Goal: Task Accomplishment & Management: Use online tool/utility

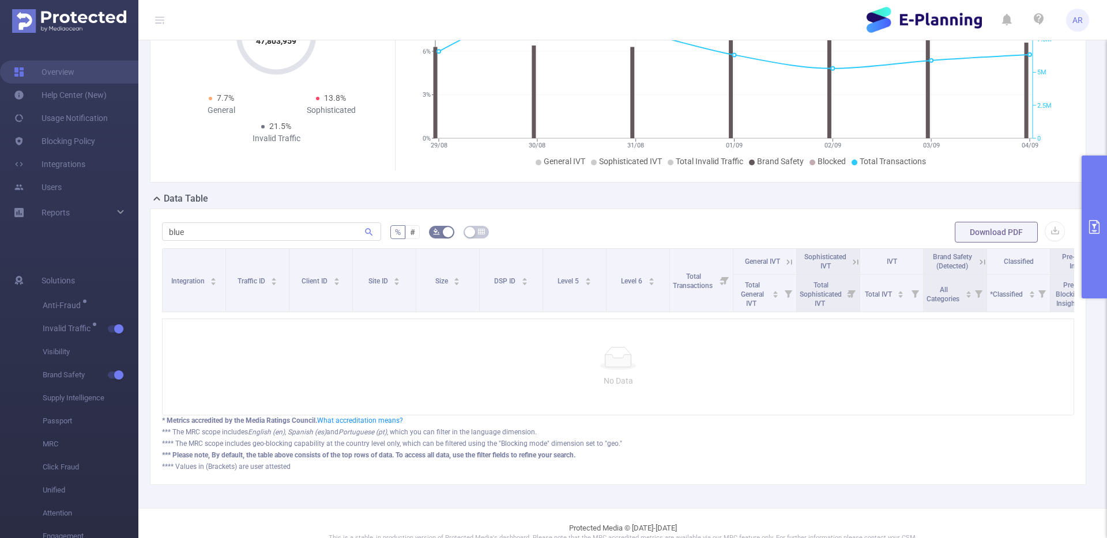
scroll to position [135, 0]
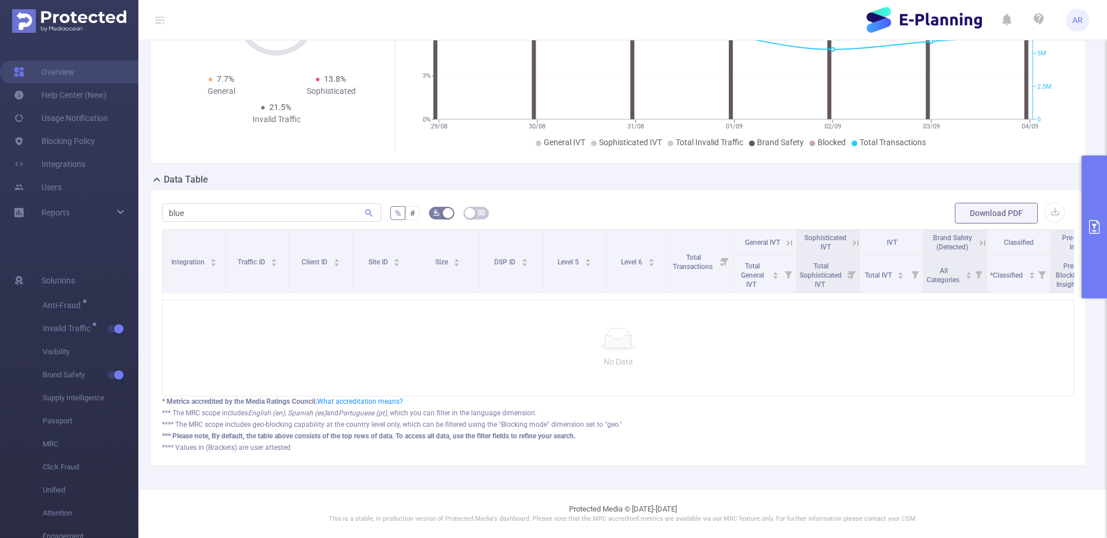
click at [1096, 231] on icon "primary" at bounding box center [1094, 227] width 14 height 14
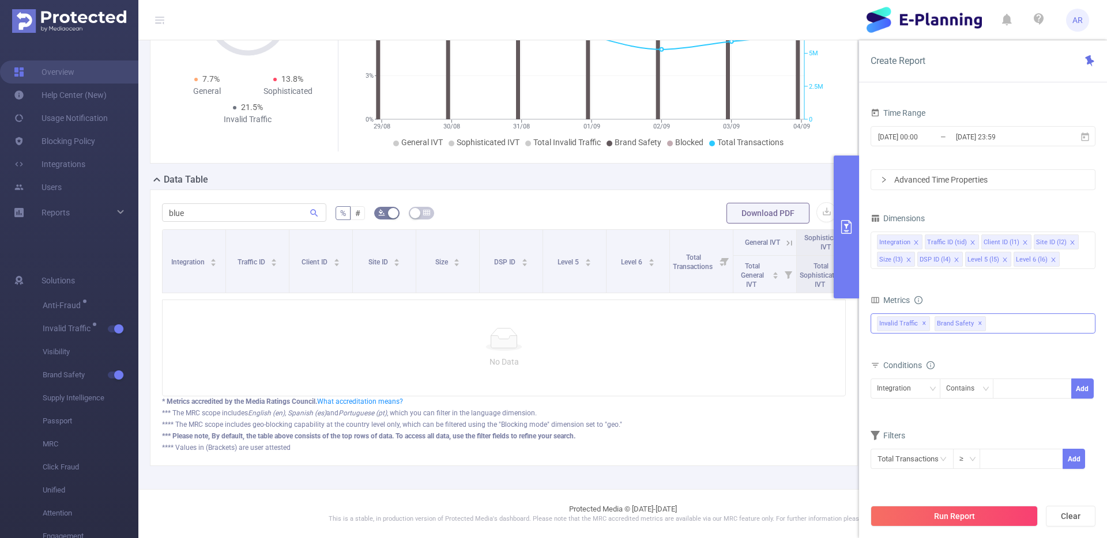
click at [977, 323] on span "✕" at bounding box center [979, 324] width 5 height 14
click at [967, 518] on button "Run Report" at bounding box center [953, 516] width 167 height 21
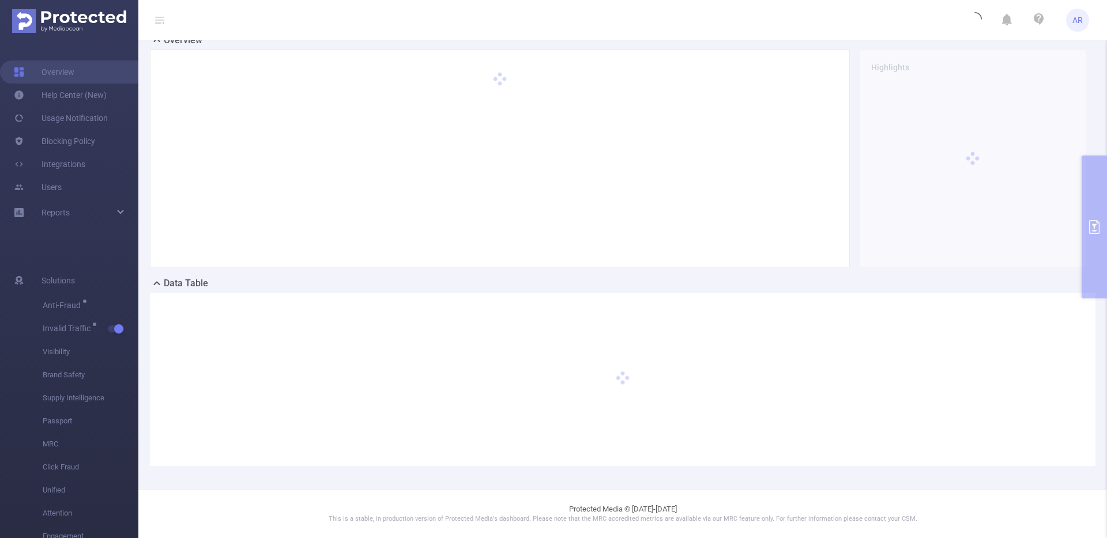
scroll to position [32, 0]
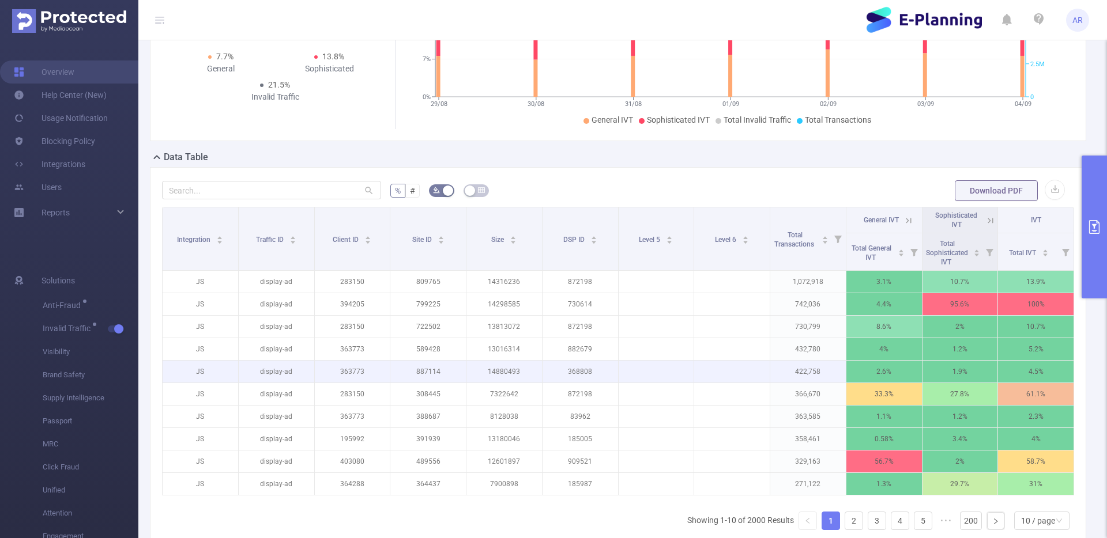
scroll to position [161, 0]
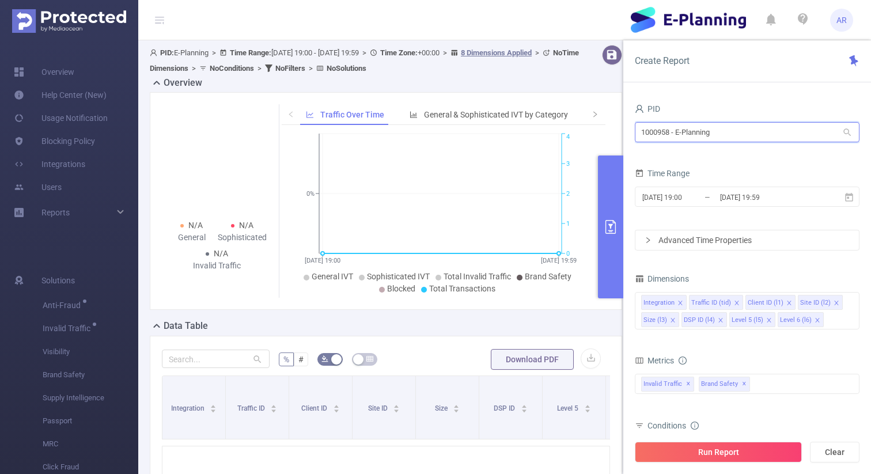
click at [756, 131] on input "1000958 - E-Planning" at bounding box center [747, 132] width 225 height 20
click at [755, 132] on input "1000958 - E-Planning" at bounding box center [747, 132] width 225 height 20
click at [750, 130] on input "1000958 - E-Planning" at bounding box center [747, 132] width 225 height 20
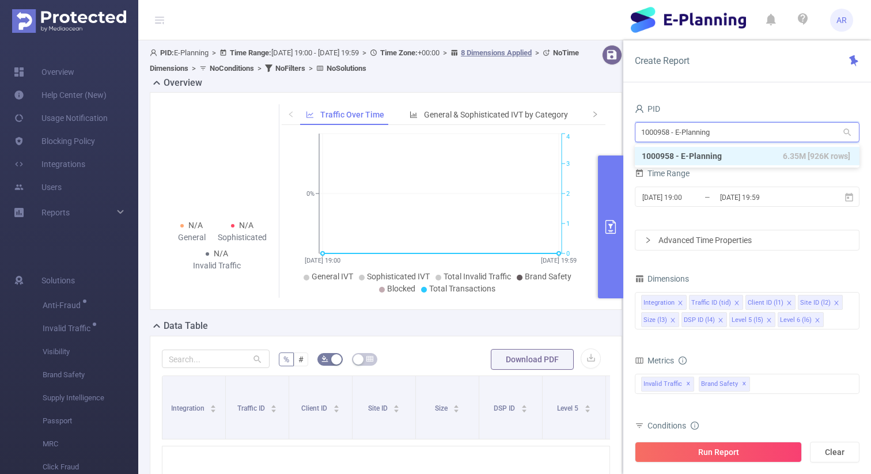
click at [750, 130] on input "1000958 - E-Planning" at bounding box center [747, 132] width 225 height 20
type input "micro"
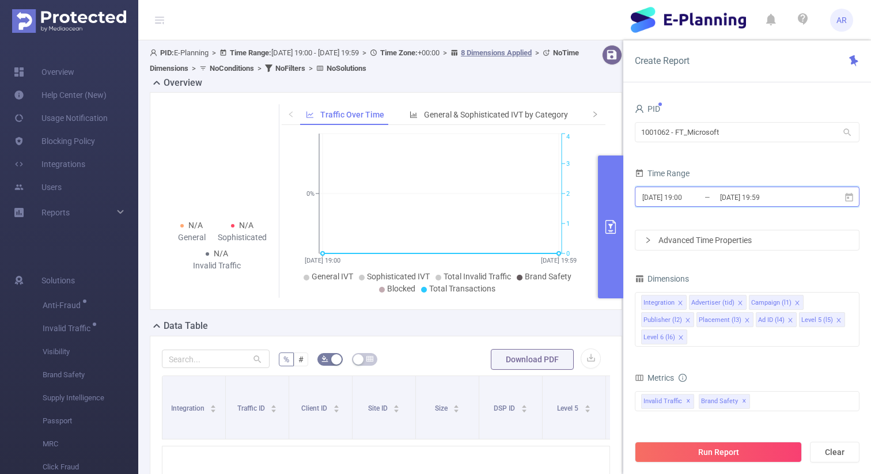
click at [734, 206] on span "[DATE] 19:00 _ [DATE] 19:59" at bounding box center [747, 197] width 225 height 20
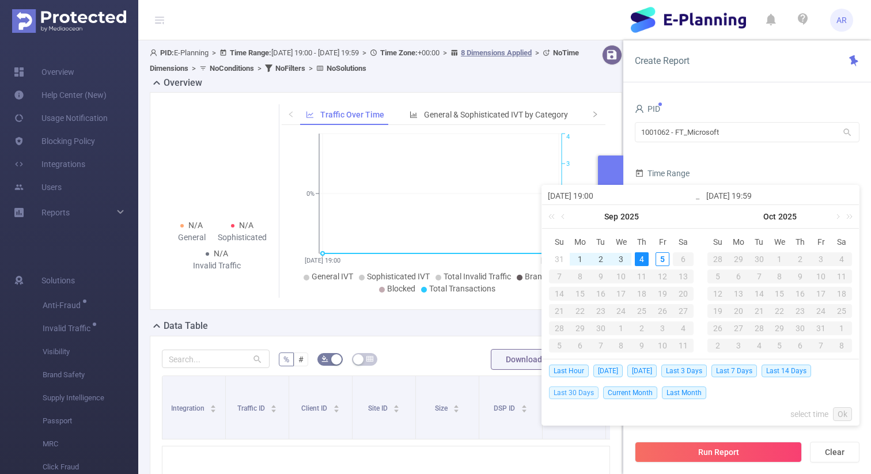
click at [560, 393] on span "Last 30 Days" at bounding box center [574, 393] width 50 height 13
type input "[DATE] 00:00"
type input "[DATE] 23:59"
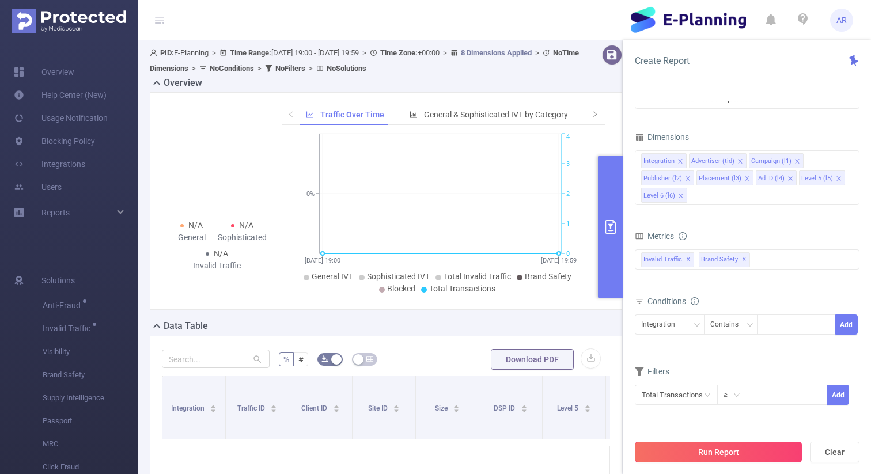
click at [704, 450] on button "Run Report" at bounding box center [718, 452] width 167 height 21
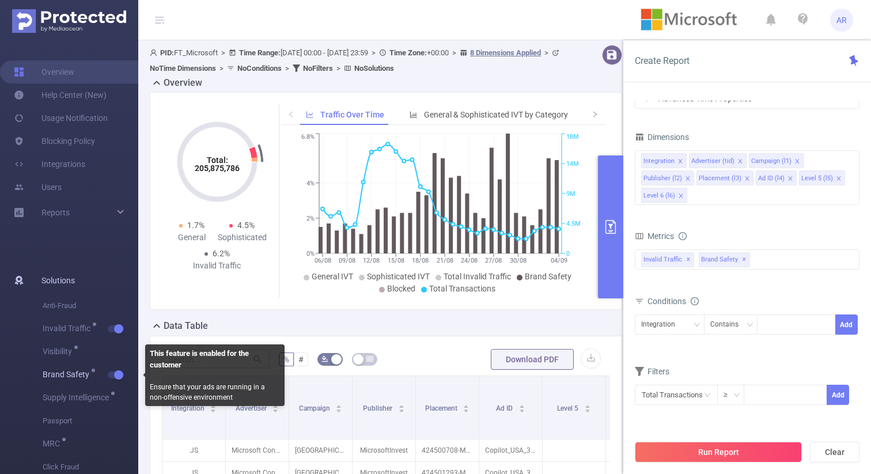
click at [115, 375] on button "button" at bounding box center [116, 375] width 16 height 7
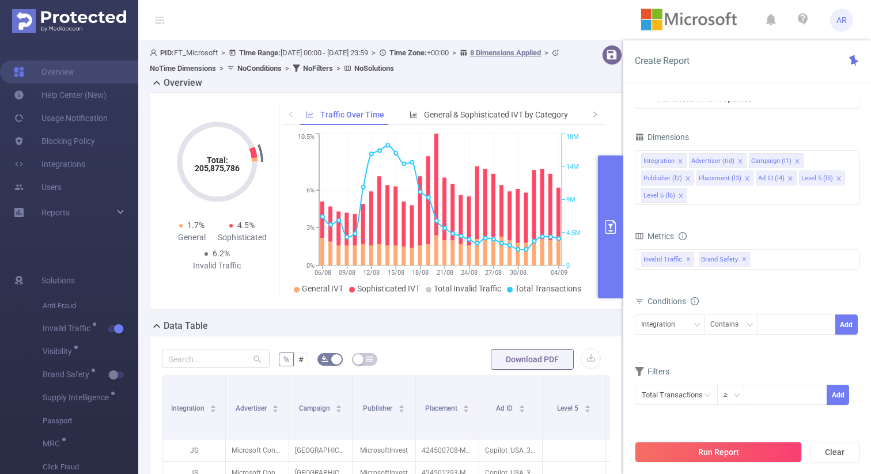
click at [609, 202] on button "primary" at bounding box center [610, 227] width 25 height 143
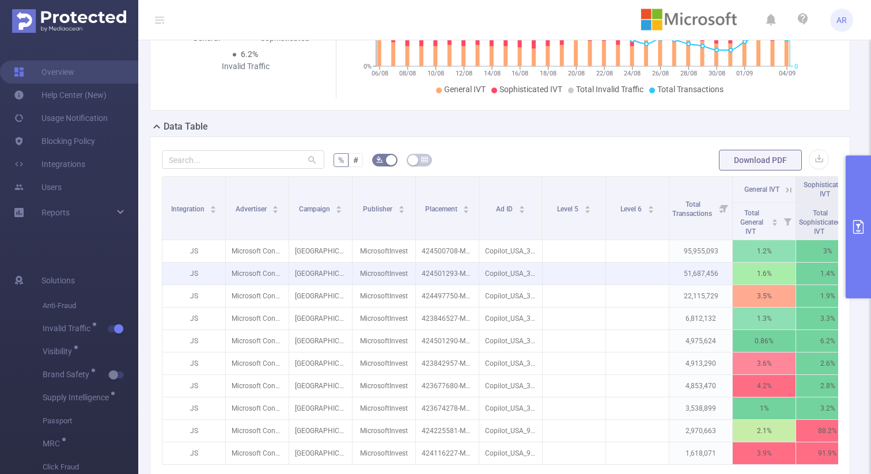
scroll to position [202, 0]
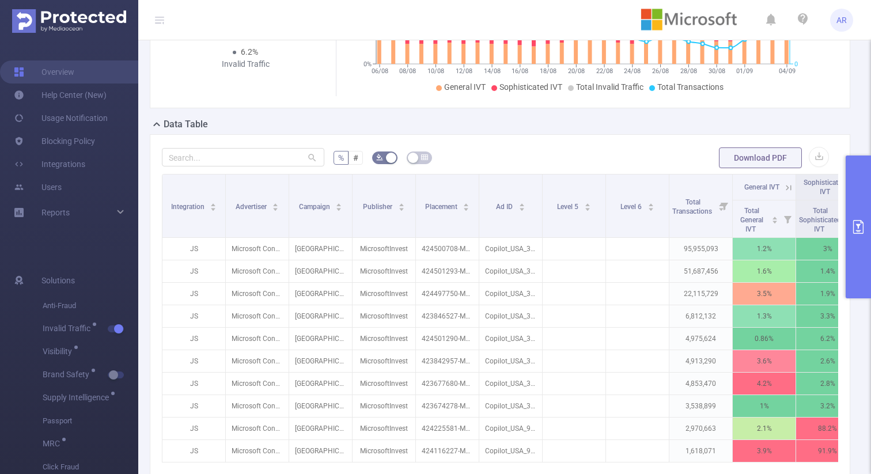
click at [855, 214] on button "primary" at bounding box center [858, 227] width 25 height 143
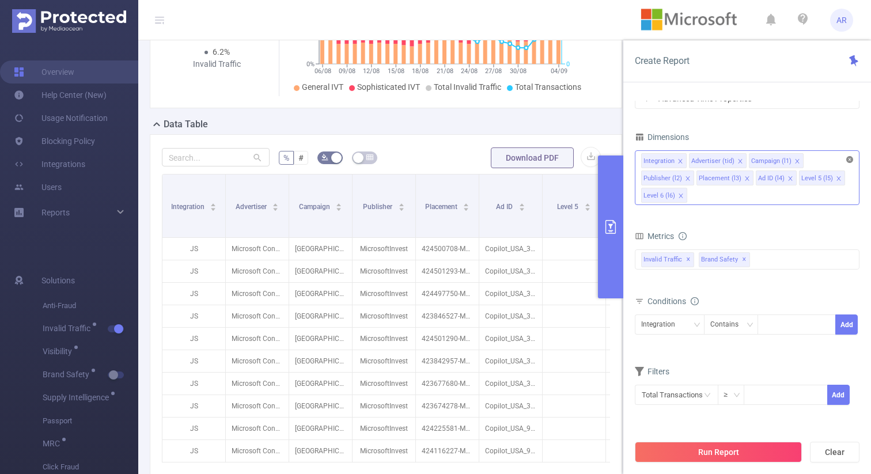
click at [851, 161] on icon "icon: close-circle" at bounding box center [850, 159] width 7 height 7
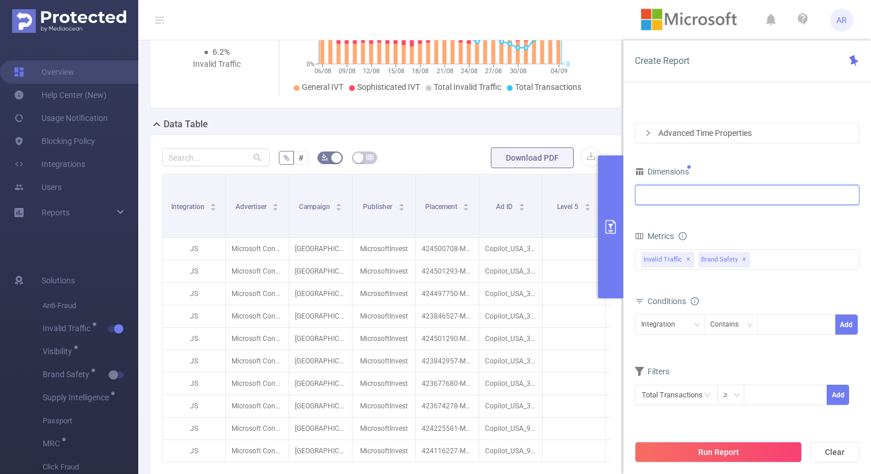
click at [728, 195] on div at bounding box center [747, 195] width 212 height 19
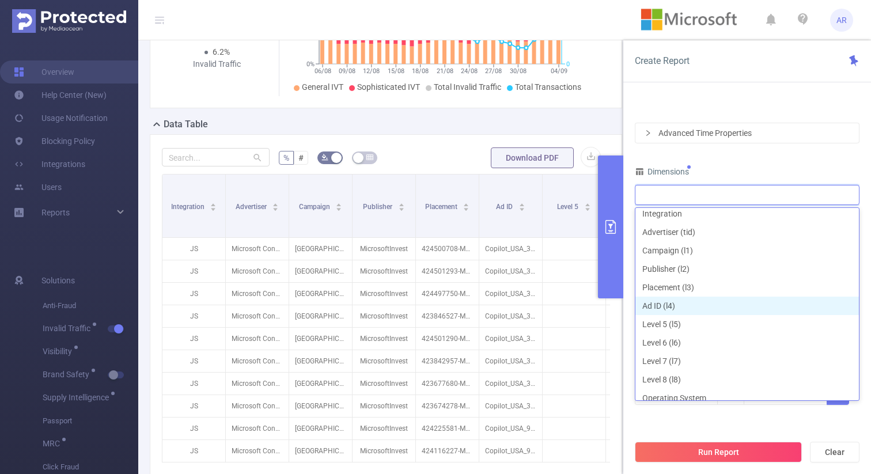
scroll to position [168, 0]
click at [666, 314] on li "Host" at bounding box center [748, 309] width 224 height 18
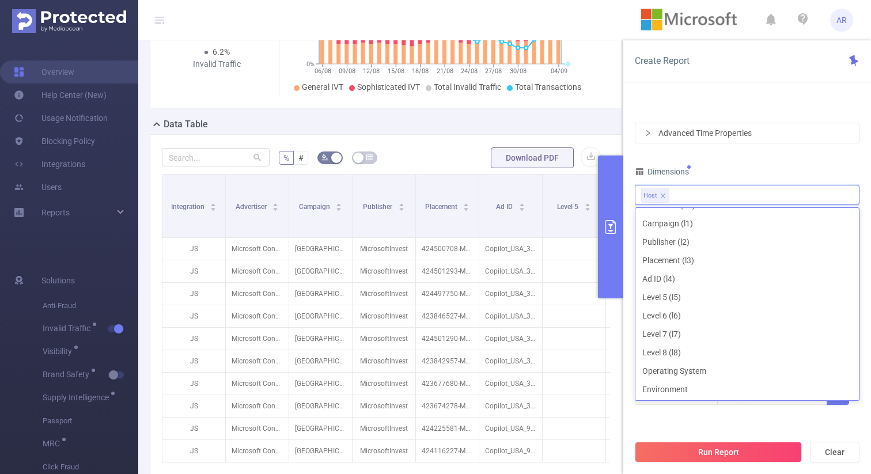
scroll to position [0, 0]
click at [671, 273] on li "Publisher (l2)" at bounding box center [748, 275] width 224 height 18
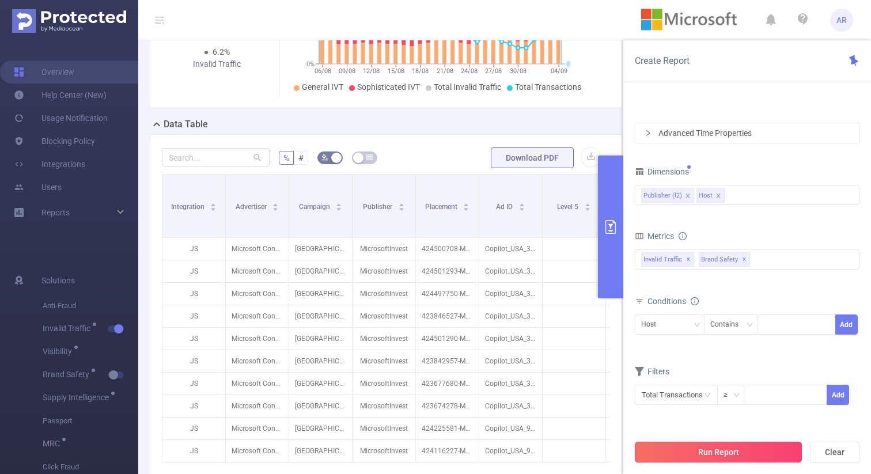
click at [677, 448] on button "Run Report" at bounding box center [718, 452] width 167 height 21
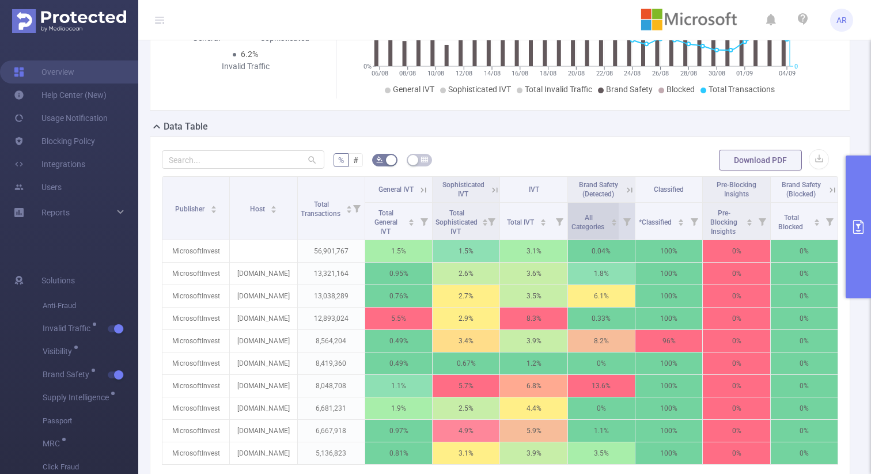
scroll to position [207, 0]
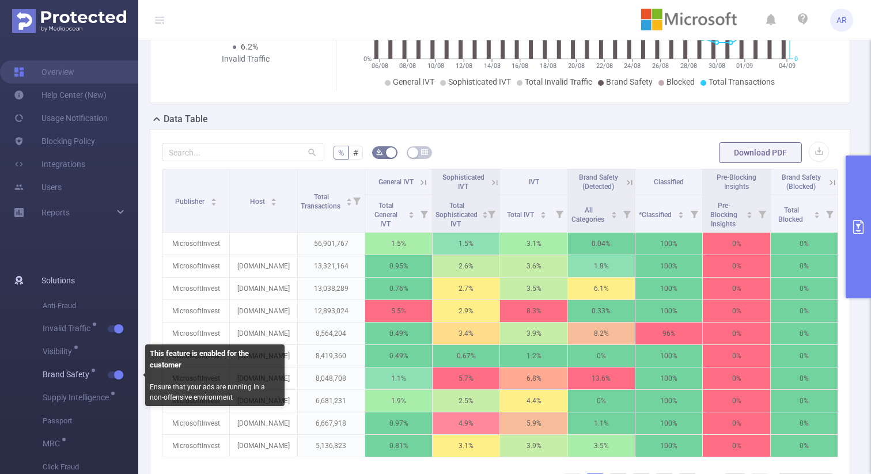
click at [110, 376] on span "button" at bounding box center [117, 375] width 15 height 6
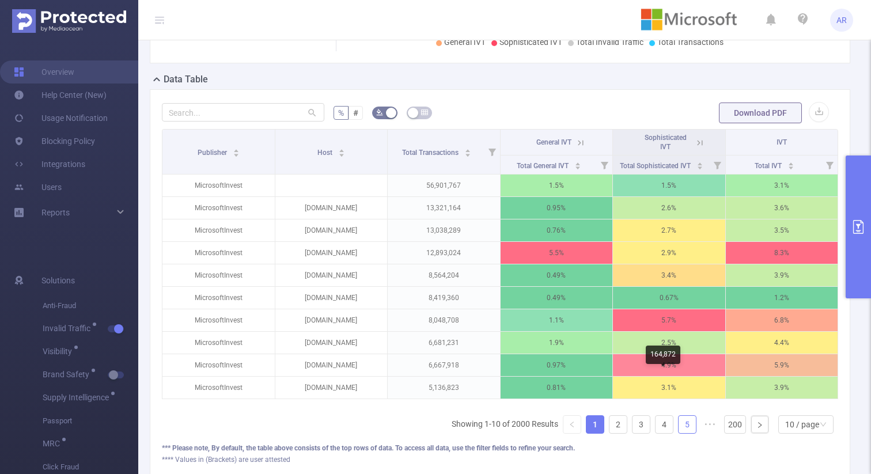
scroll to position [281, 0]
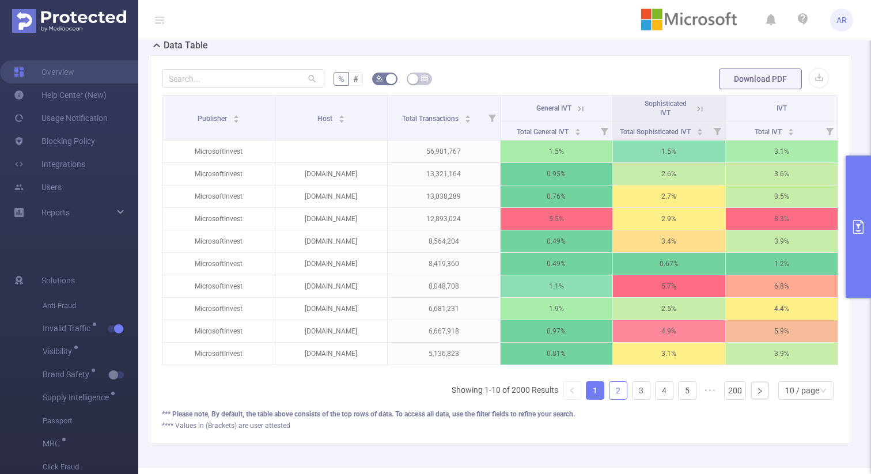
click at [610, 399] on link "2" at bounding box center [618, 390] width 17 height 17
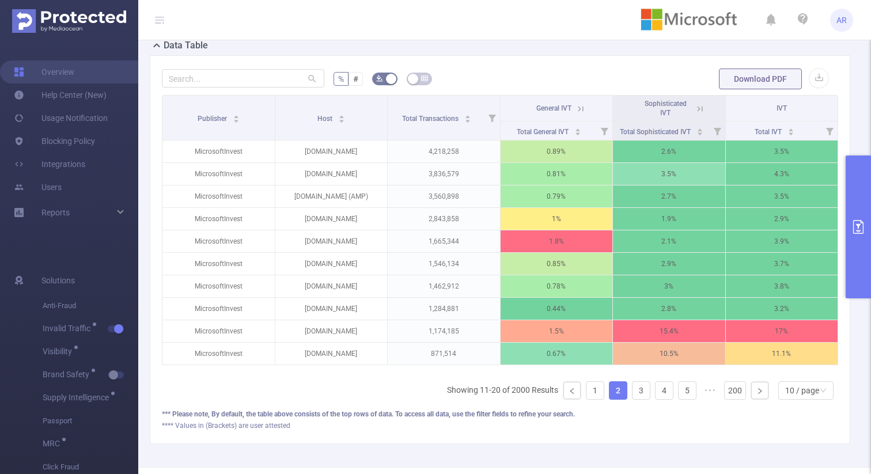
click at [859, 235] on button "primary" at bounding box center [858, 227] width 25 height 143
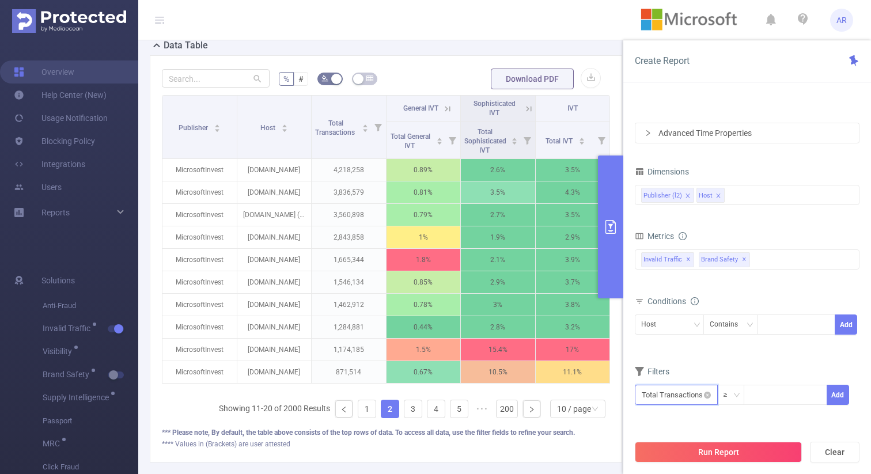
click at [692, 399] on input "text" at bounding box center [676, 395] width 83 height 20
click at [678, 311] on li "Invalid Traffic" at bounding box center [676, 309] width 83 height 18
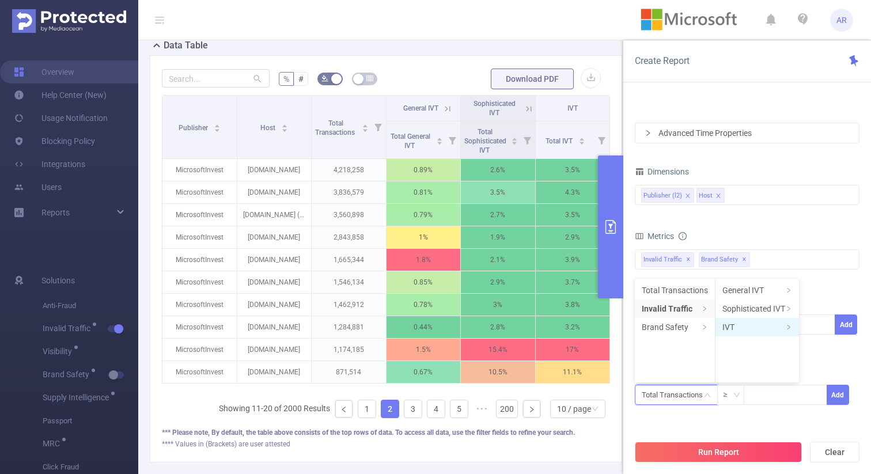
click at [748, 323] on li "IVT" at bounding box center [758, 327] width 84 height 18
click at [821, 283] on li "Total IVT" at bounding box center [831, 290] width 63 height 18
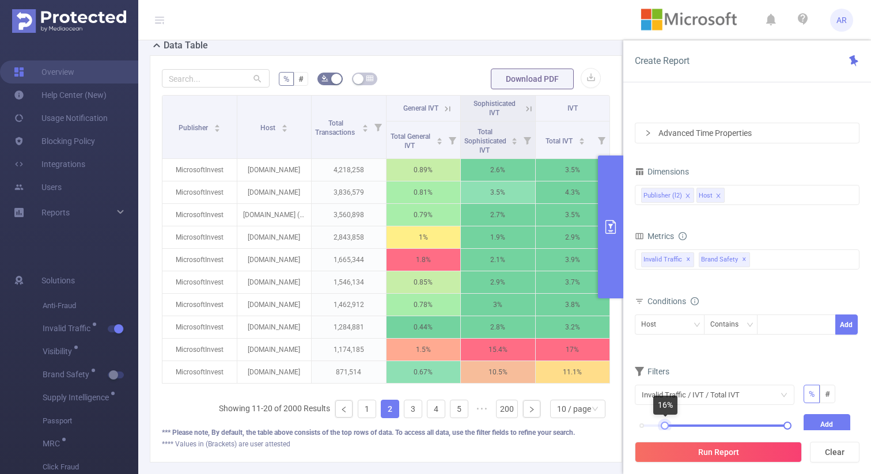
drag, startPoint x: 643, startPoint y: 424, endPoint x: 667, endPoint y: 429, distance: 24.2
click at [667, 429] on div at bounding box center [665, 426] width 8 height 8
click at [811, 417] on button "Add" at bounding box center [827, 424] width 47 height 20
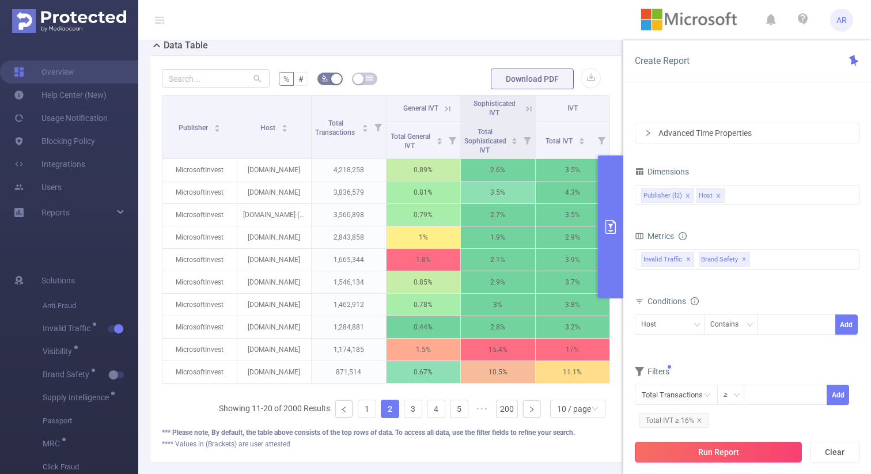
click at [729, 455] on button "Run Report" at bounding box center [718, 452] width 167 height 21
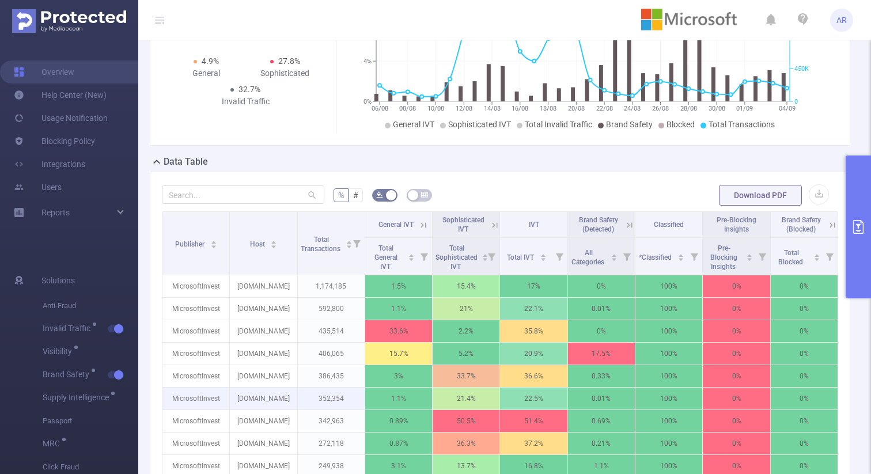
scroll to position [167, 0]
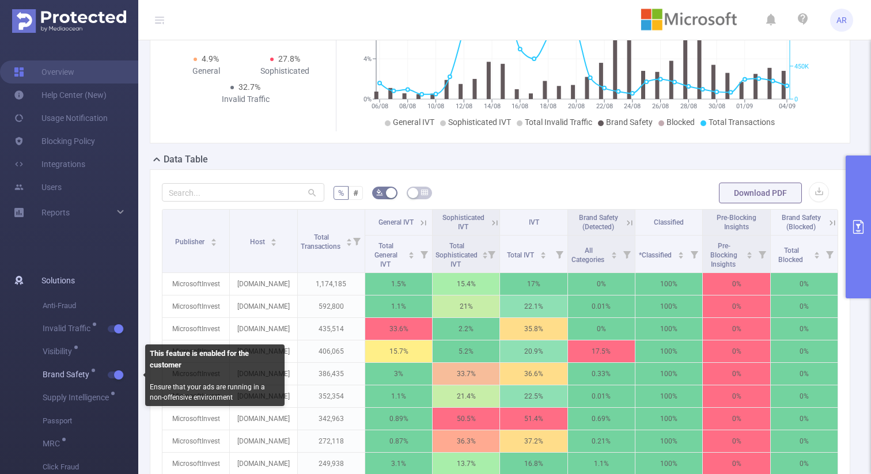
click at [116, 376] on button "button" at bounding box center [116, 375] width 16 height 7
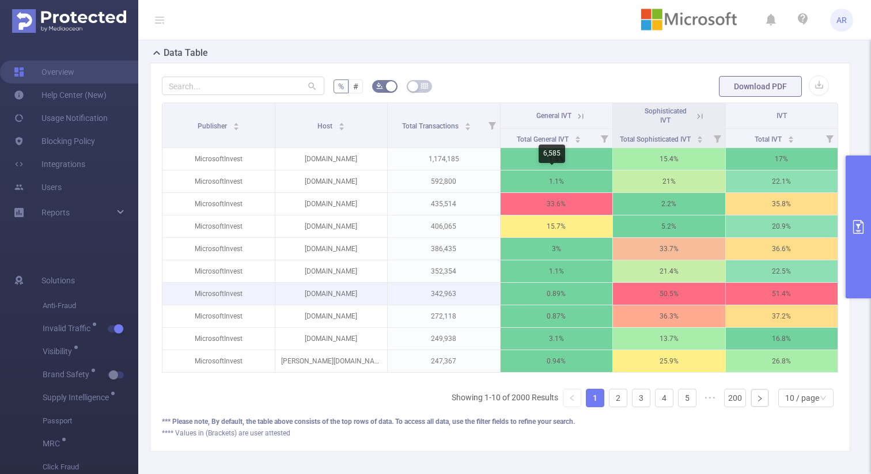
scroll to position [275, 0]
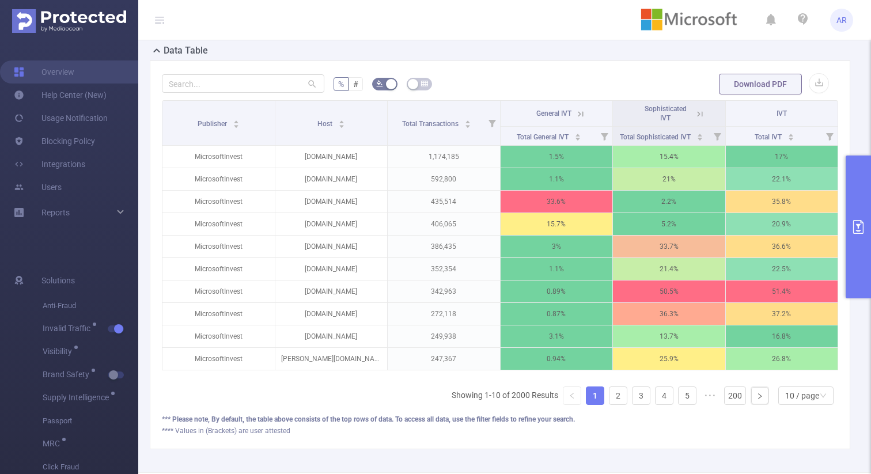
click at [697, 116] on icon at bounding box center [700, 114] width 10 height 10
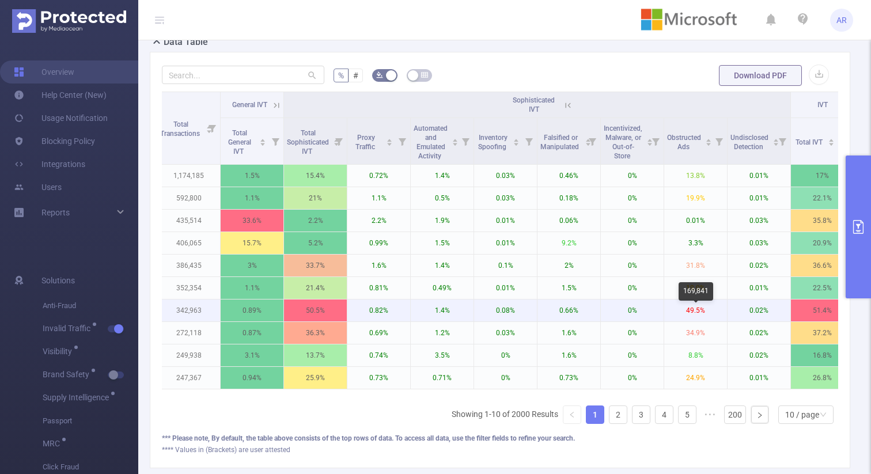
scroll to position [285, 0]
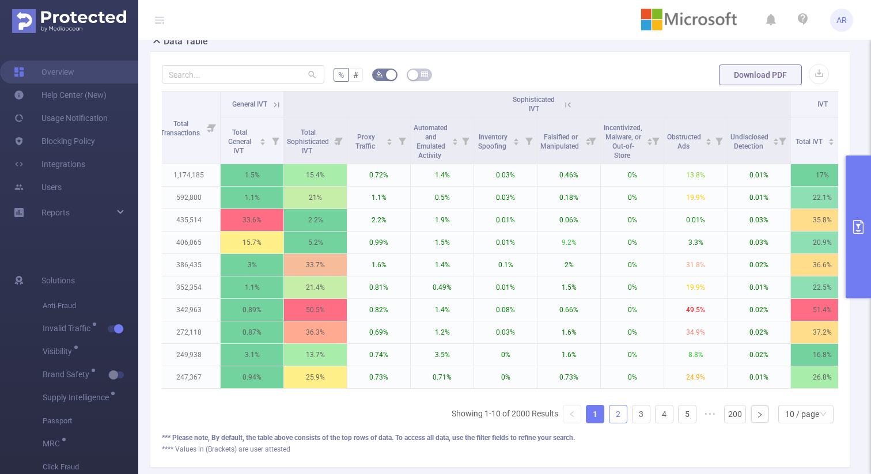
click at [611, 423] on link "2" at bounding box center [618, 414] width 17 height 17
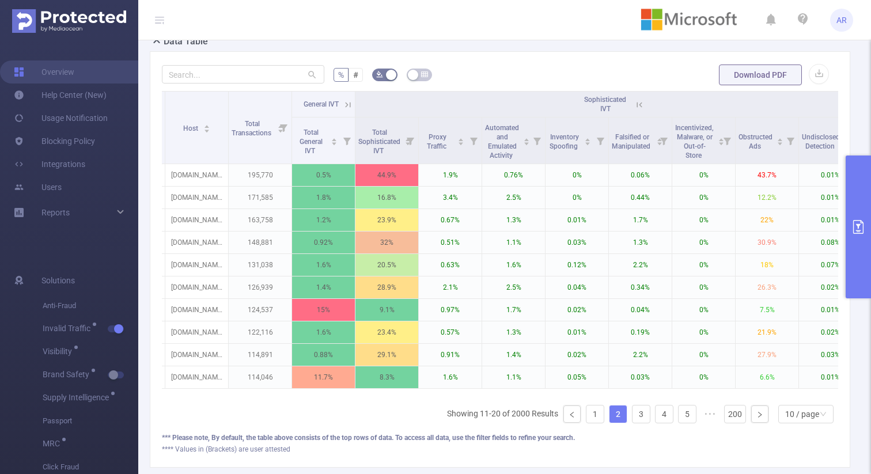
scroll to position [0, 0]
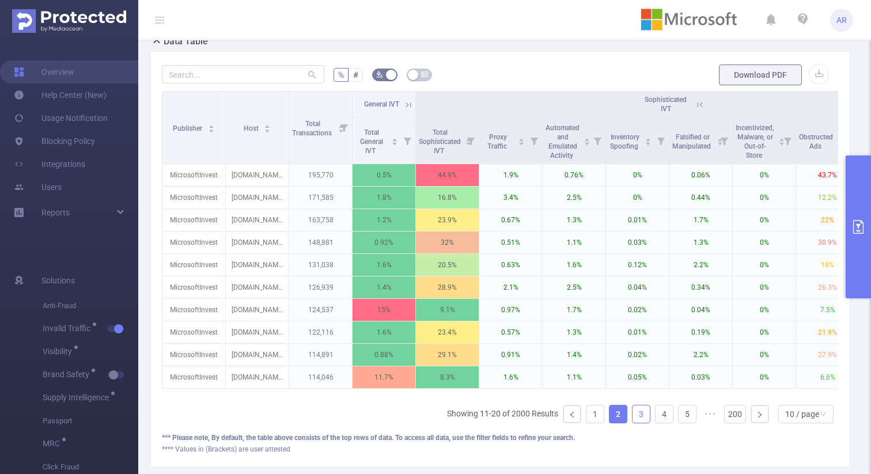
click at [634, 422] on link "3" at bounding box center [641, 414] width 17 height 17
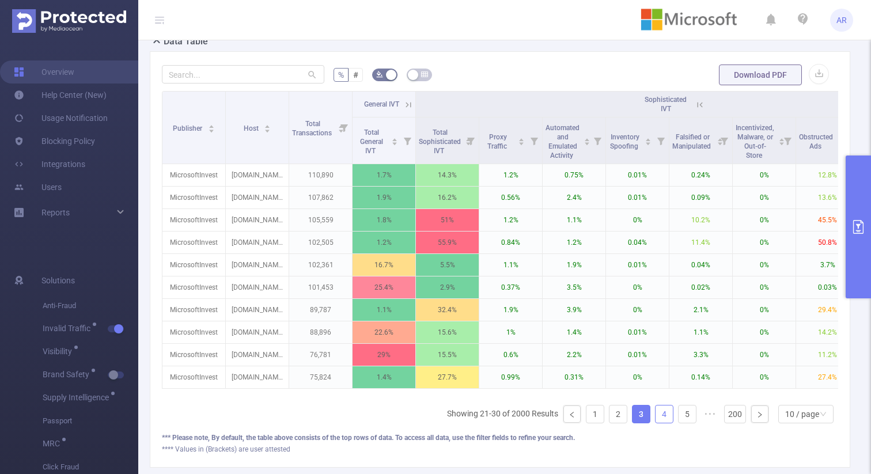
click at [659, 422] on link "4" at bounding box center [664, 414] width 17 height 17
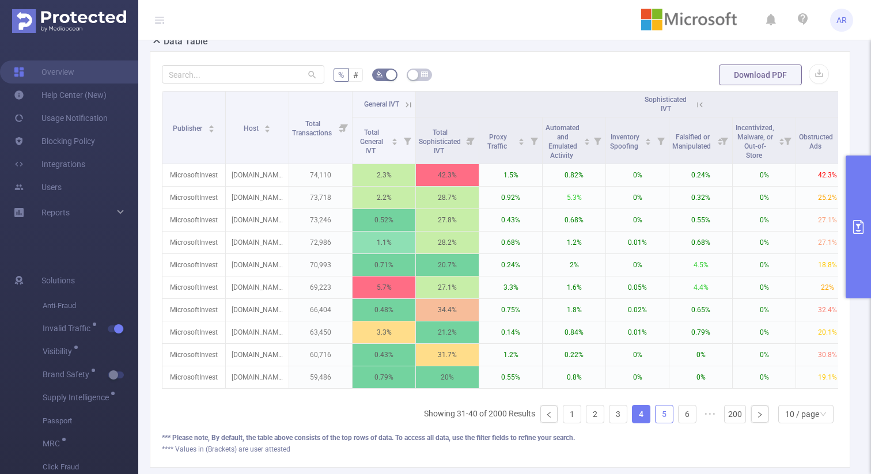
click at [661, 423] on link "5" at bounding box center [664, 414] width 17 height 17
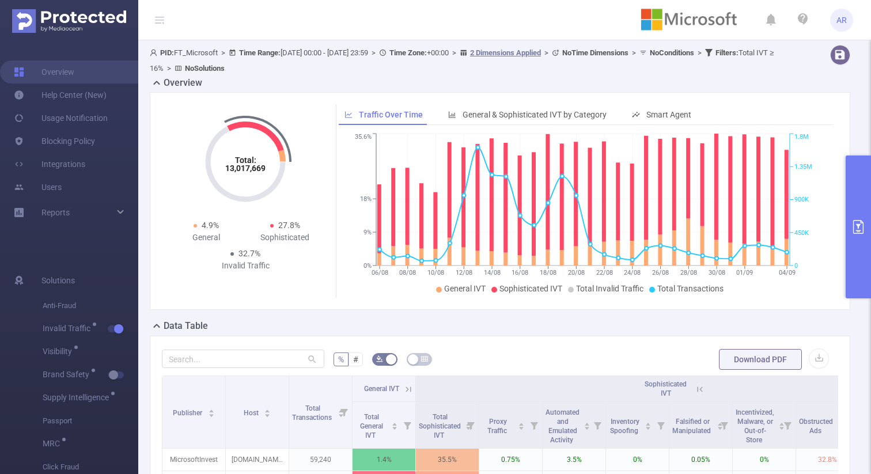
click at [849, 210] on button "primary" at bounding box center [858, 227] width 25 height 143
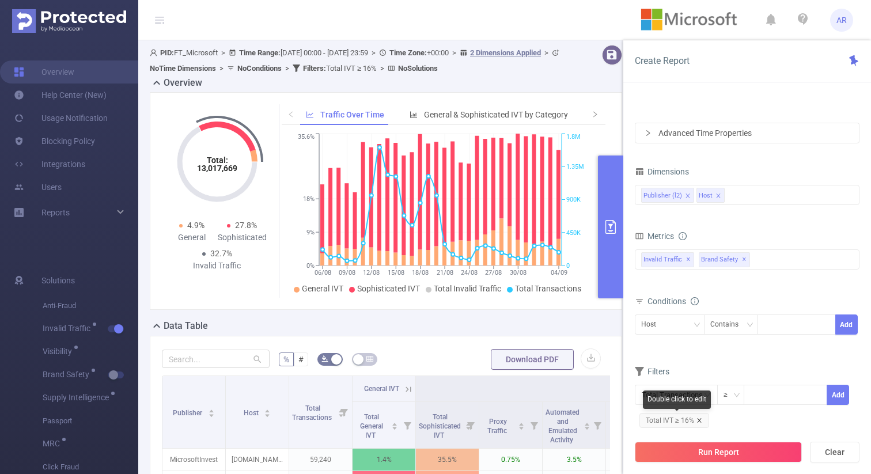
click at [701, 418] on icon "icon: close" at bounding box center [700, 421] width 6 height 6
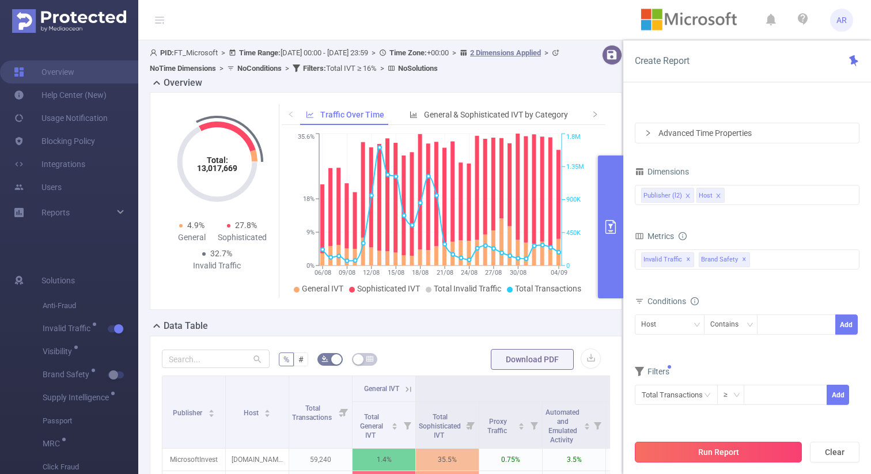
click at [715, 448] on button "Run Report" at bounding box center [718, 452] width 167 height 21
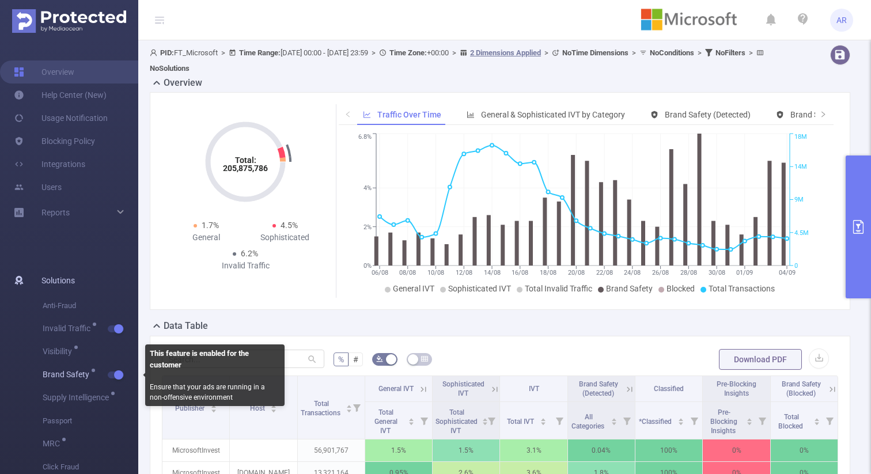
click at [115, 379] on button "button" at bounding box center [116, 375] width 16 height 7
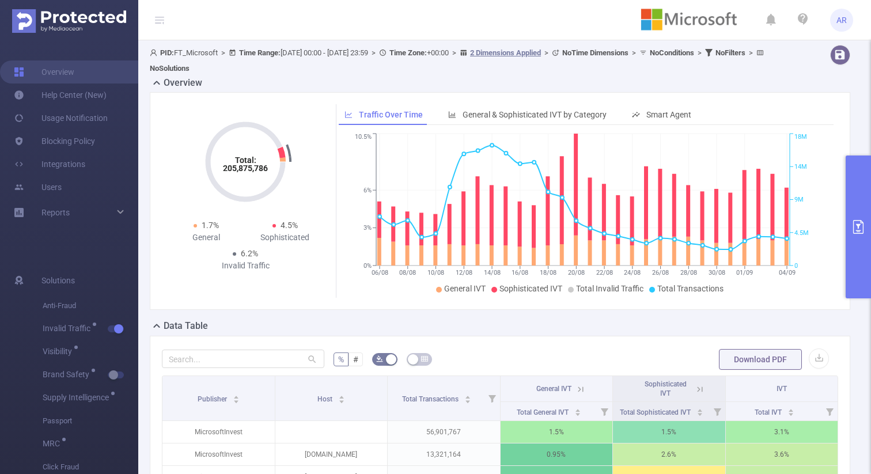
click at [862, 201] on button "primary" at bounding box center [858, 227] width 25 height 143
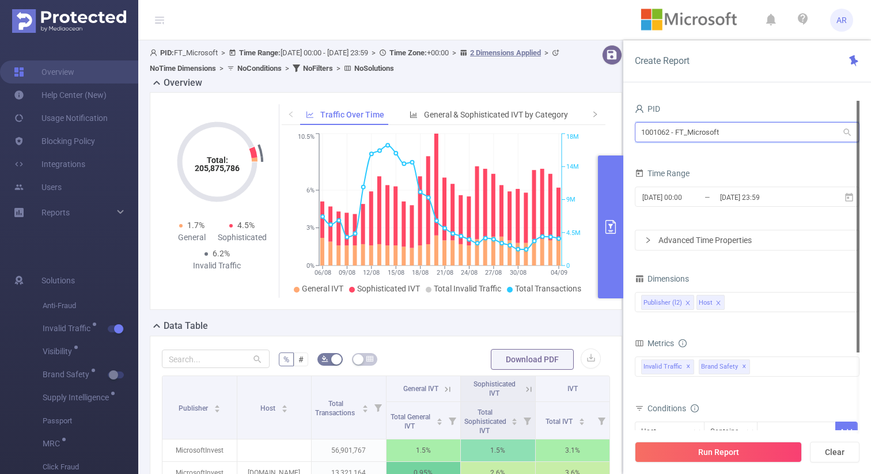
click at [745, 129] on input "1001062 - FT_Microsoft" at bounding box center [747, 132] width 225 height 20
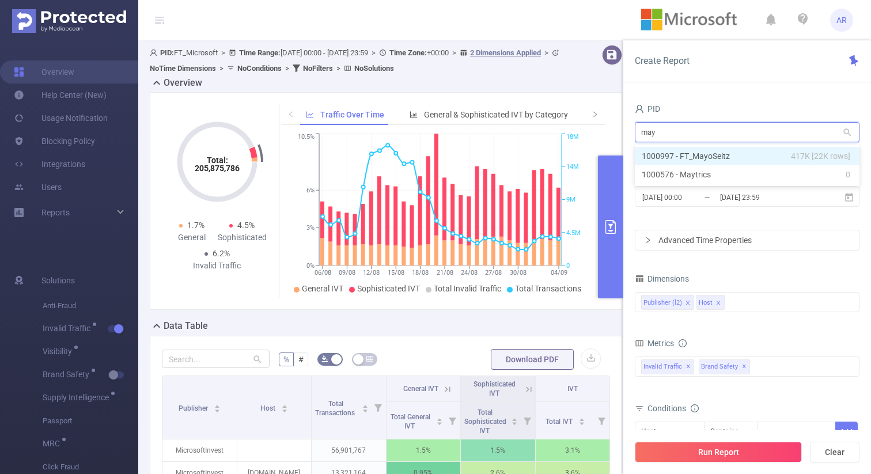
type input "mayo"
click at [723, 157] on li "1000997 - FT_MayoSeitz 417K [22K rows]" at bounding box center [747, 156] width 225 height 18
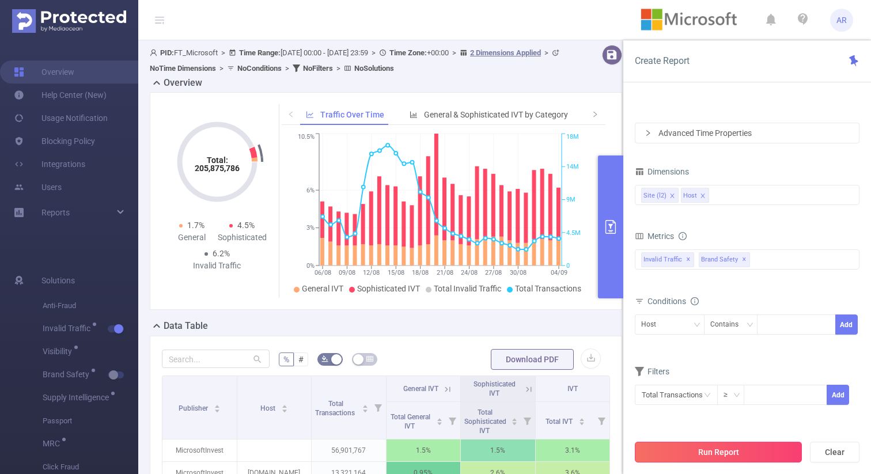
click at [696, 457] on button "Run Report" at bounding box center [718, 452] width 167 height 21
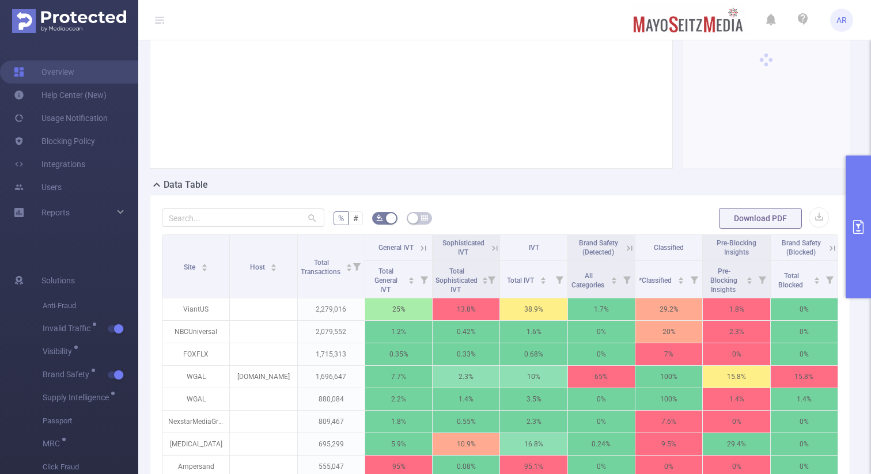
scroll to position [146, 0]
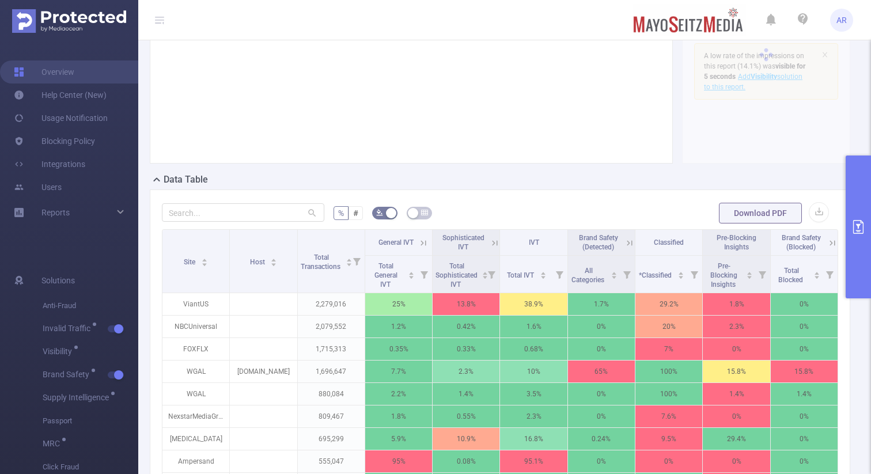
click at [863, 209] on button "primary" at bounding box center [858, 227] width 25 height 143
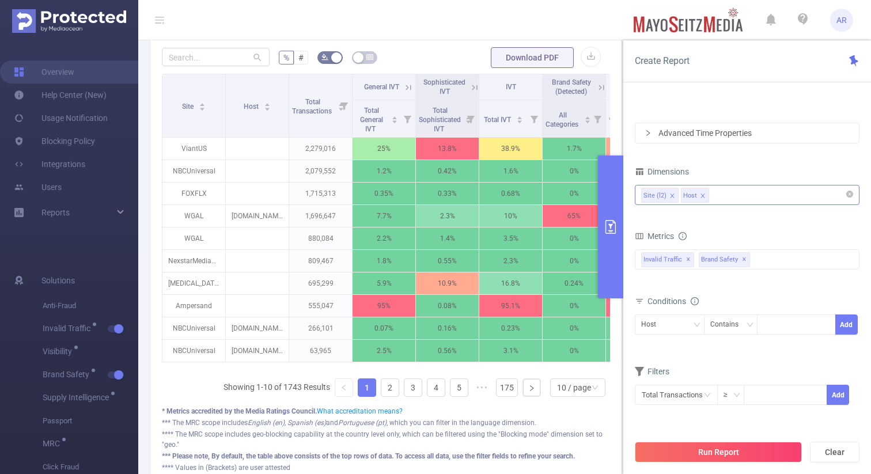
click at [747, 198] on div "Site (l2) Host" at bounding box center [747, 195] width 212 height 19
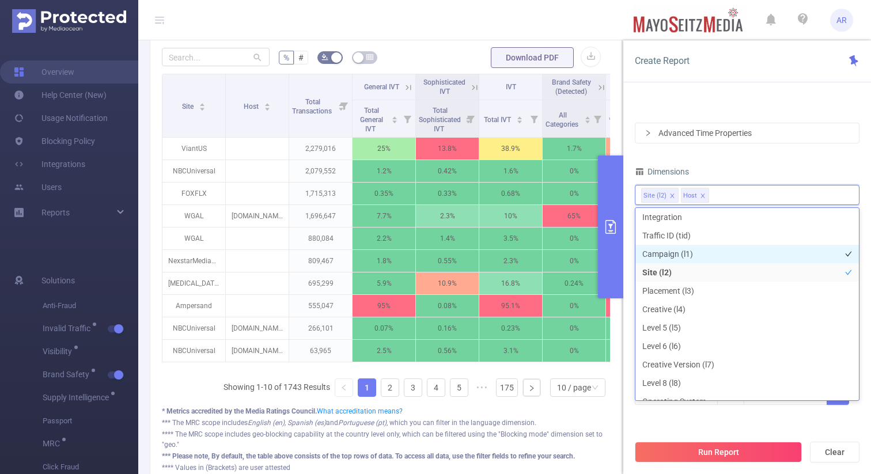
scroll to position [0, 0]
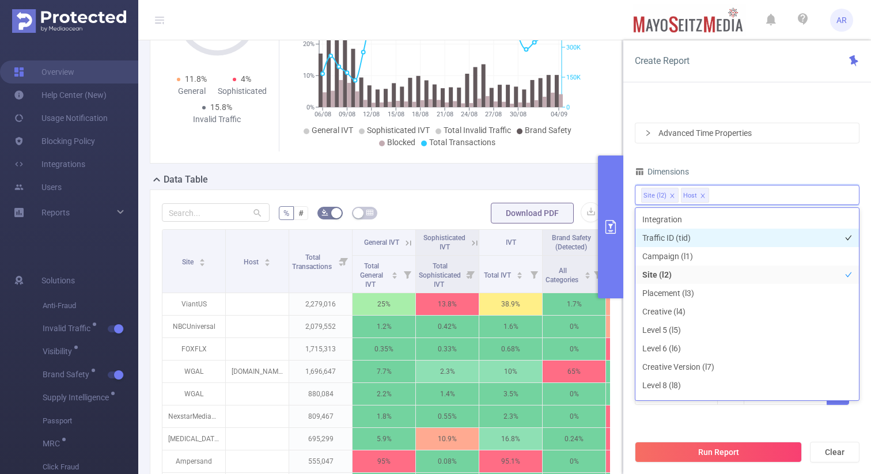
click at [696, 243] on li "Traffic ID (tid)" at bounding box center [748, 238] width 224 height 18
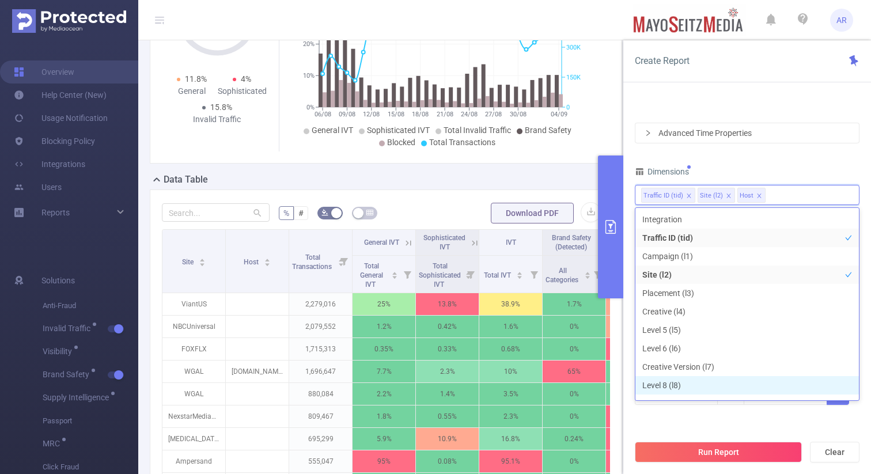
scroll to position [13, 0]
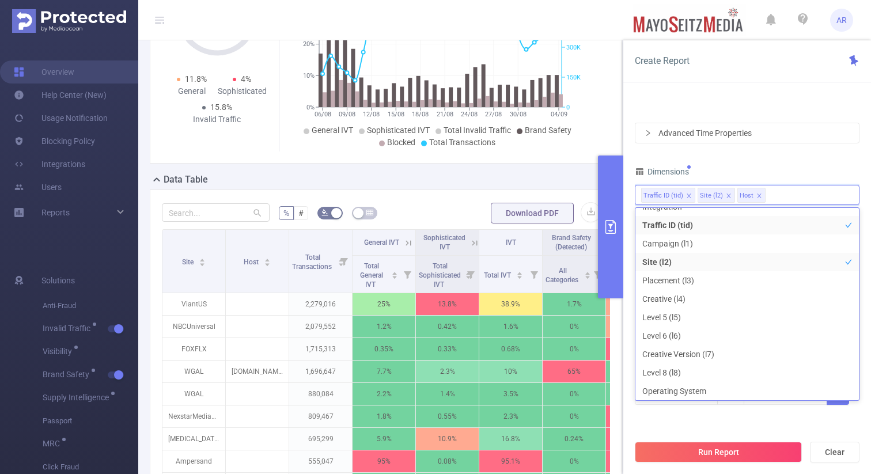
click at [710, 451] on button "Run Report" at bounding box center [718, 452] width 167 height 21
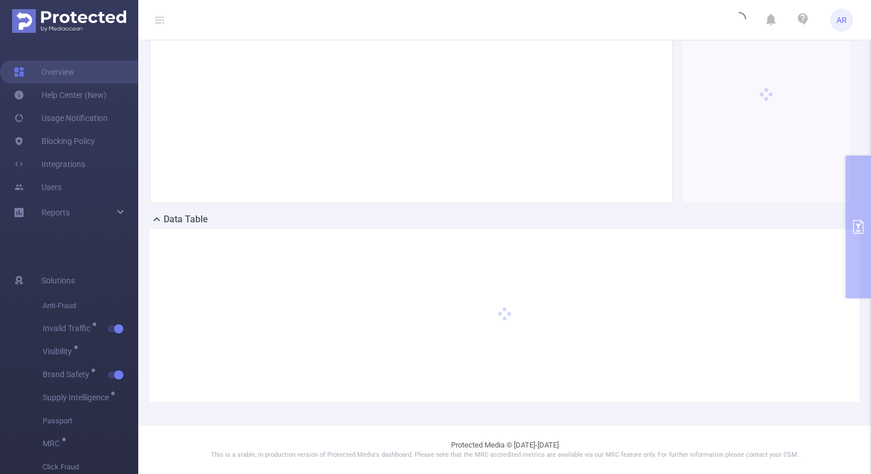
scroll to position [106, 0]
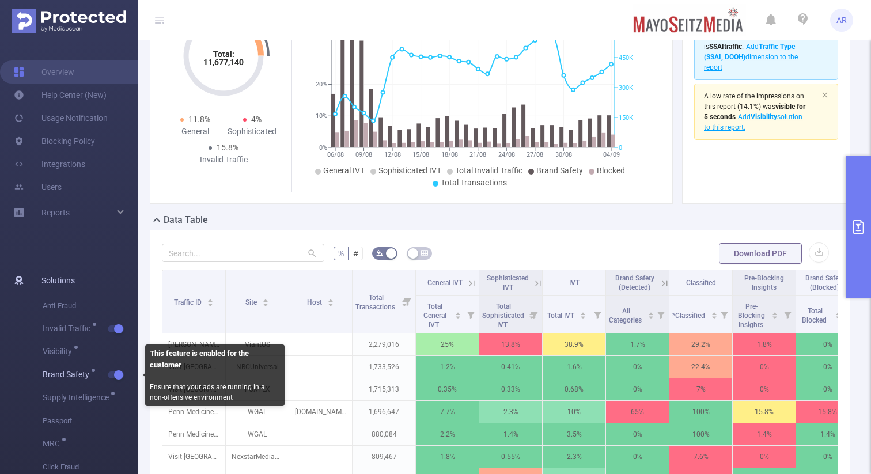
click at [120, 377] on button "button" at bounding box center [116, 375] width 16 height 7
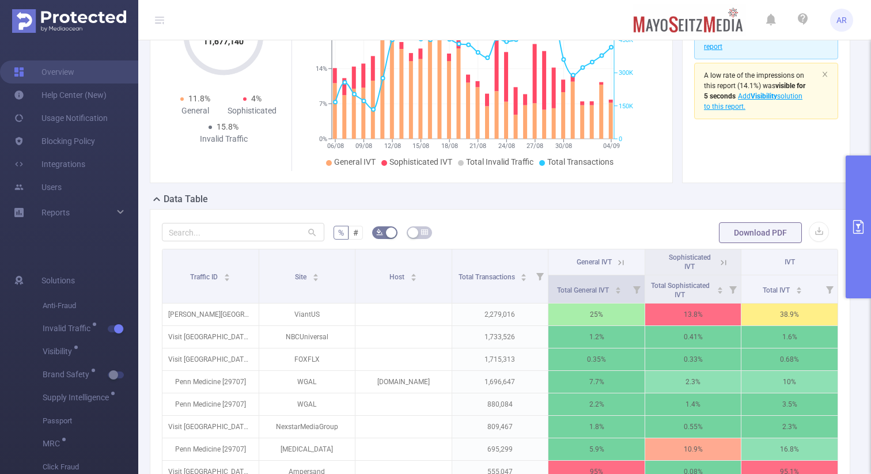
scroll to position [316, 0]
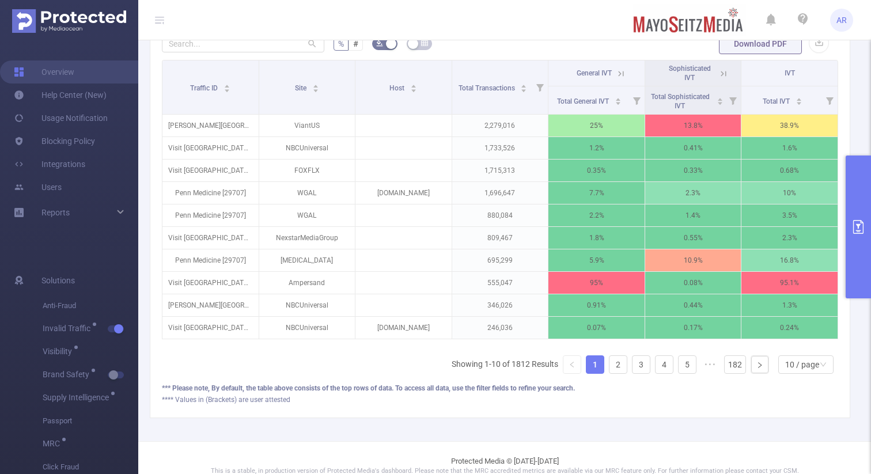
click at [616, 70] on icon at bounding box center [621, 74] width 10 height 10
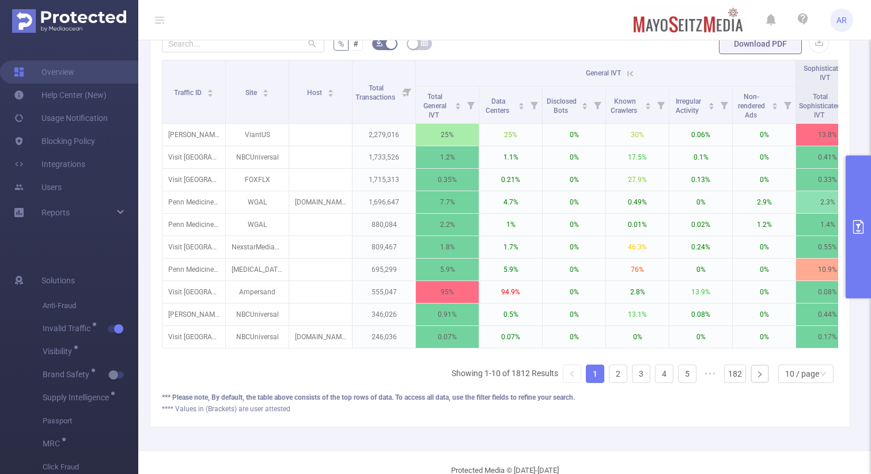
click at [633, 71] on icon at bounding box center [630, 73] width 5 height 5
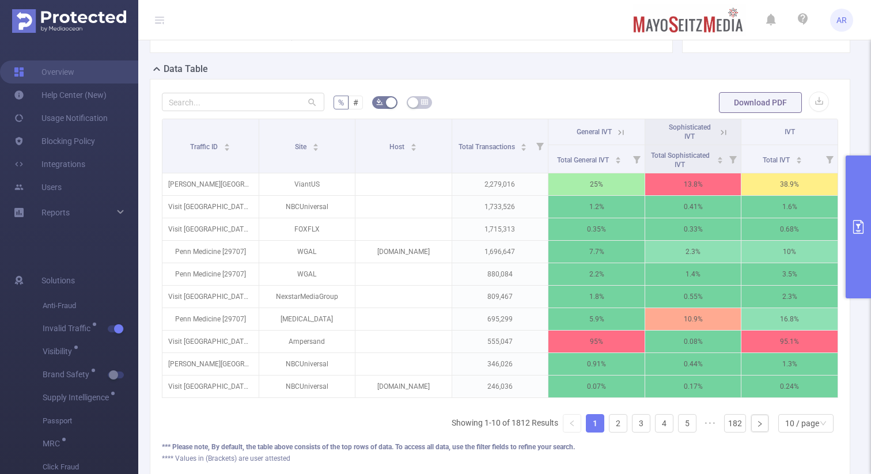
scroll to position [340, 0]
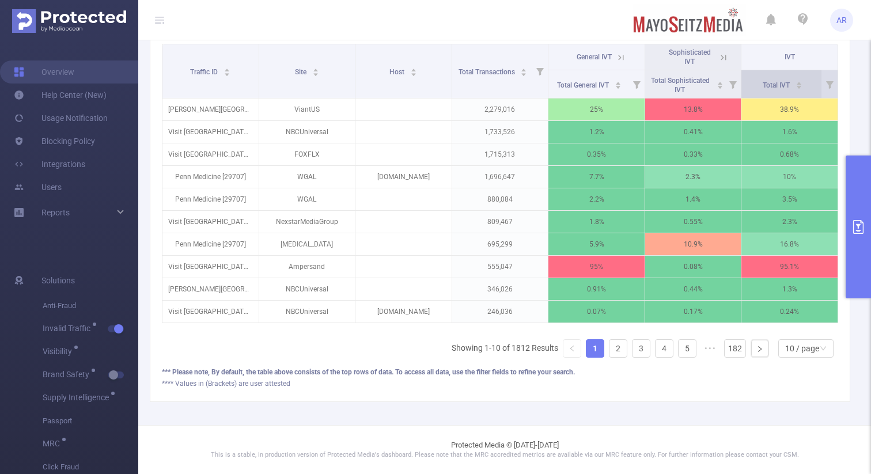
click at [796, 84] on icon "icon: caret-down" at bounding box center [799, 87] width 6 height 6
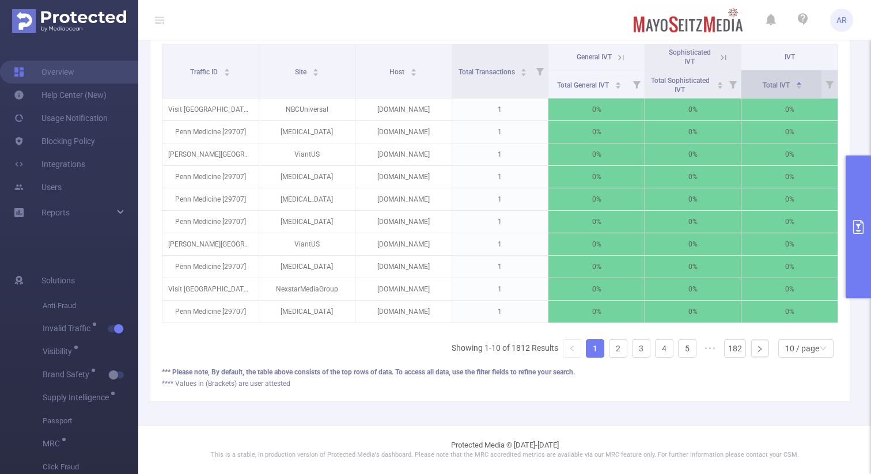
click at [796, 84] on icon "icon: caret-down" at bounding box center [799, 87] width 6 height 6
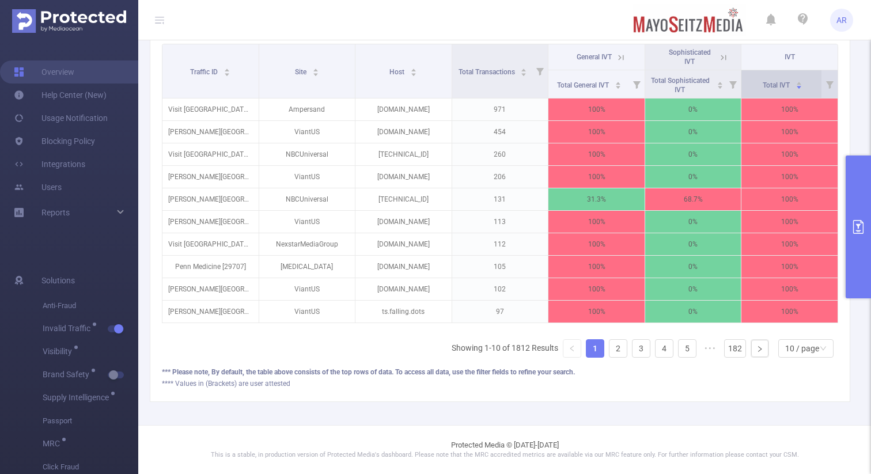
click at [796, 84] on icon "icon: caret-down" at bounding box center [799, 87] width 6 height 6
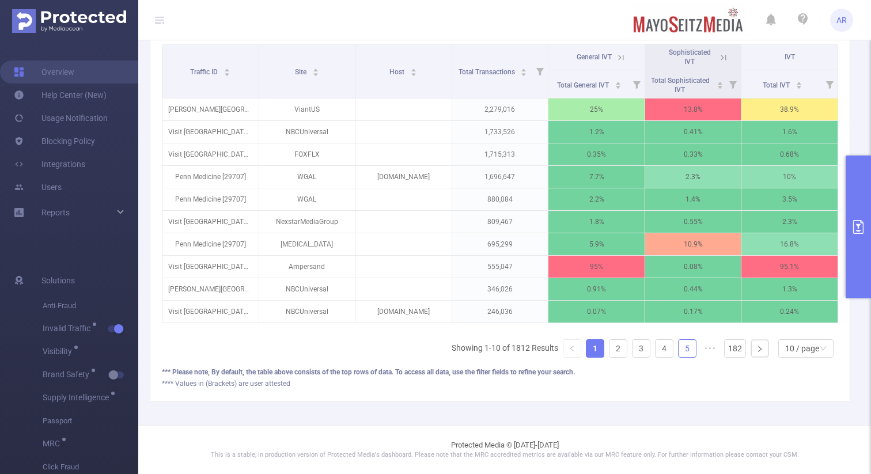
click at [679, 351] on link "5" at bounding box center [687, 348] width 17 height 17
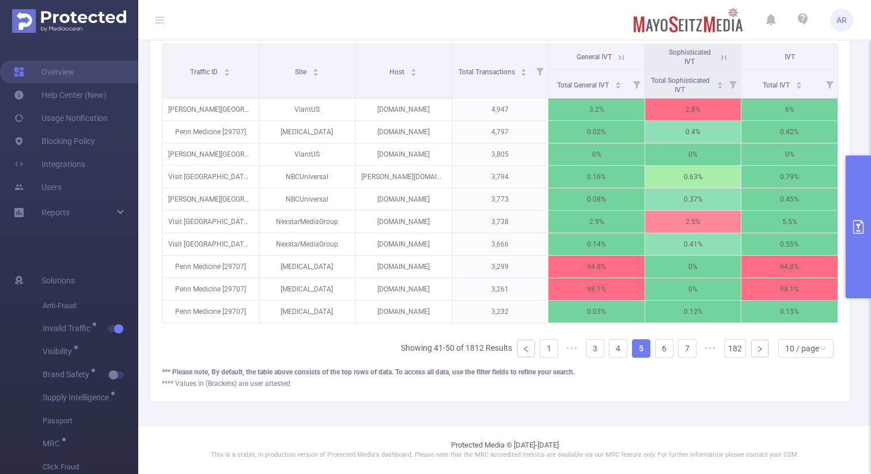
click at [859, 180] on button "primary" at bounding box center [858, 227] width 25 height 143
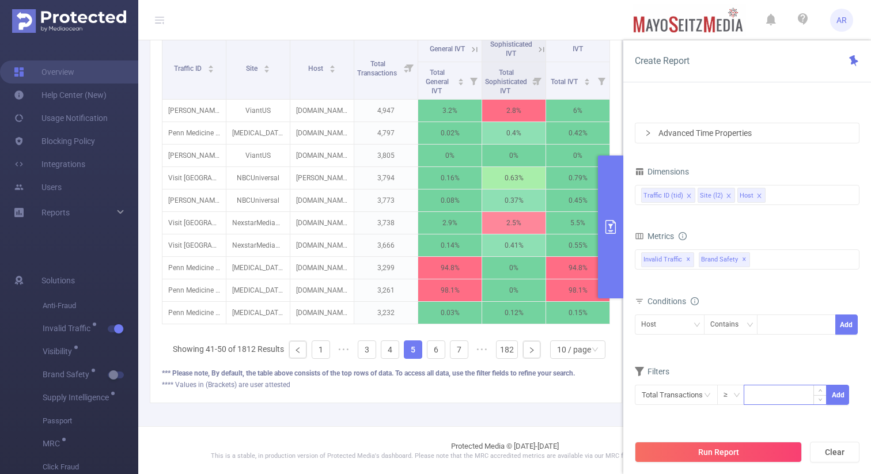
click at [747, 392] on input at bounding box center [786, 394] width 82 height 17
type input "3,000"
click at [832, 396] on button "Add" at bounding box center [838, 395] width 22 height 20
click at [704, 455] on button "Run Report" at bounding box center [718, 452] width 167 height 21
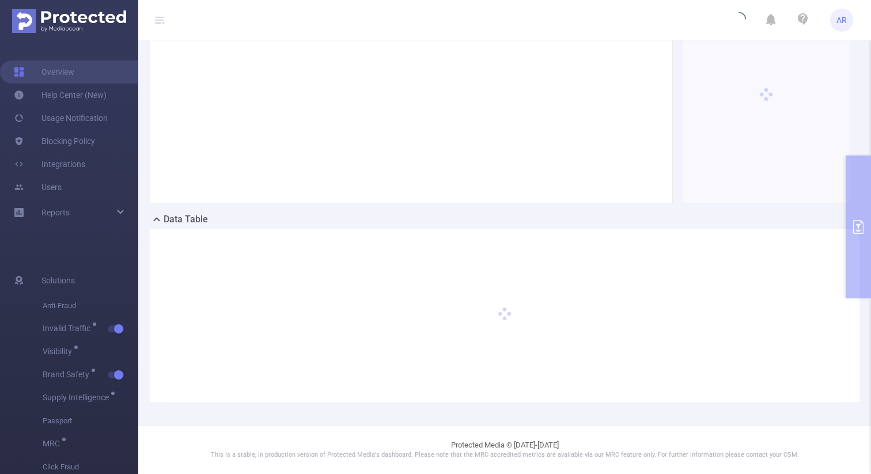
scroll to position [106, 0]
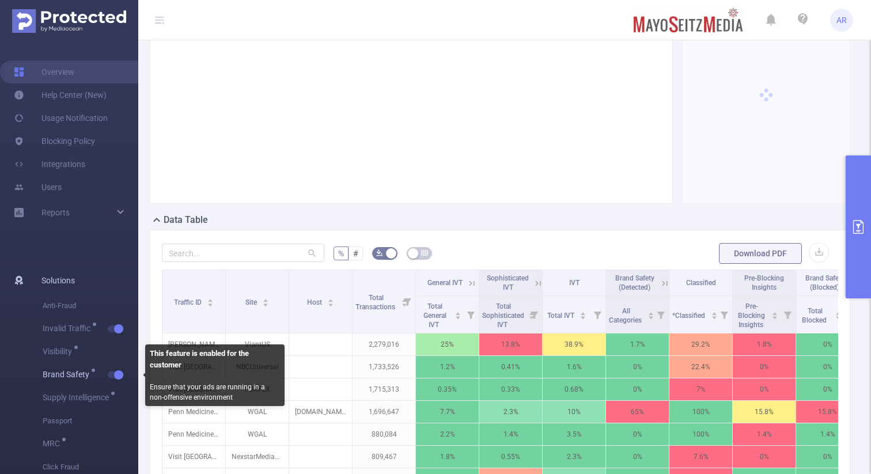
click at [116, 380] on span "Brand Safety" at bounding box center [91, 375] width 96 height 23
click at [116, 377] on button "button" at bounding box center [116, 375] width 16 height 7
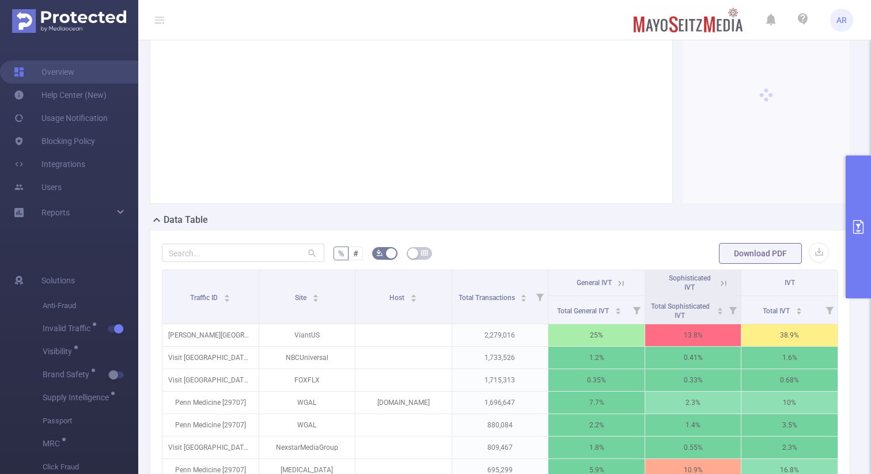
scroll to position [340, 0]
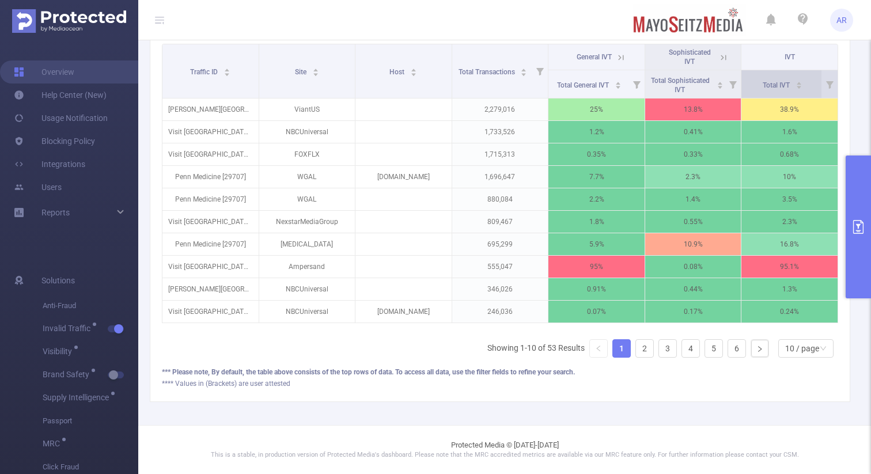
click at [796, 84] on icon "icon: caret-down" at bounding box center [799, 87] width 6 height 6
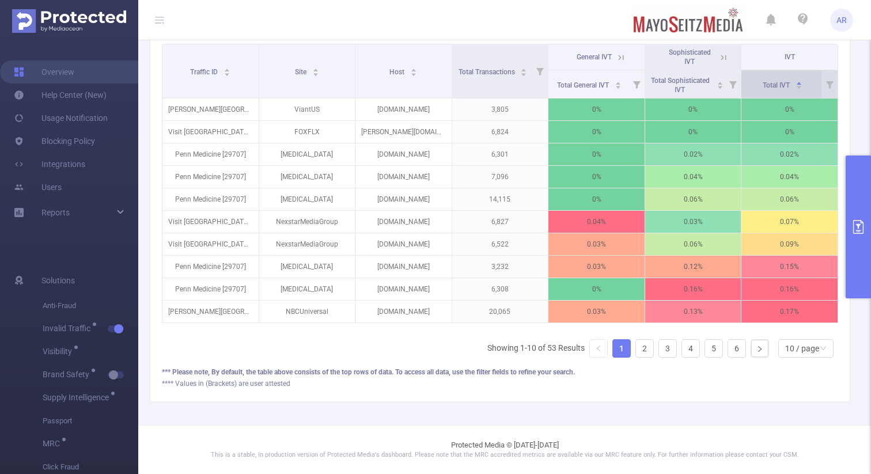
click at [796, 84] on icon "icon: caret-down" at bounding box center [799, 87] width 6 height 6
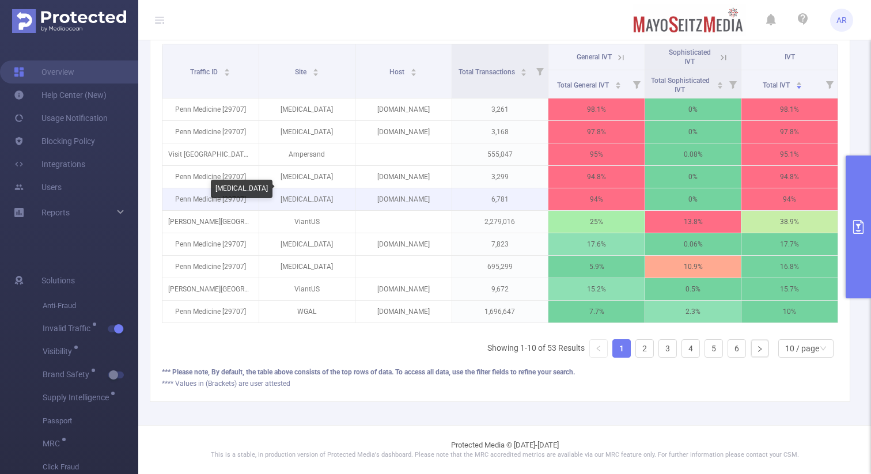
scroll to position [184, 0]
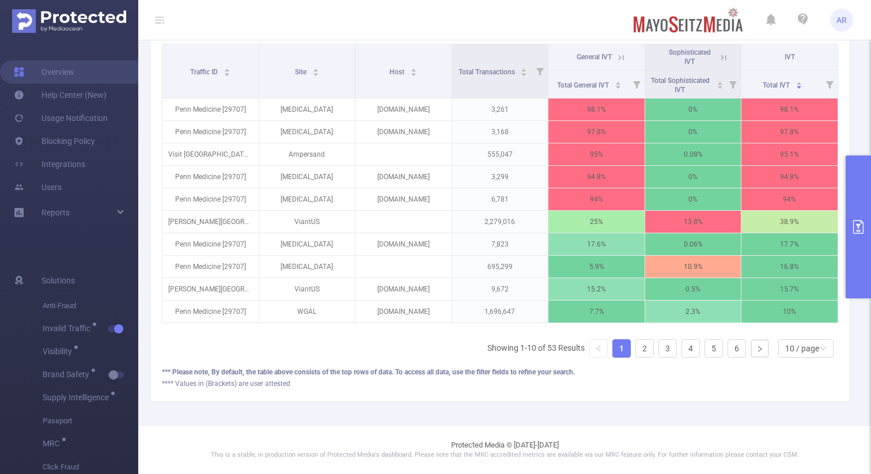
click at [719, 52] on icon at bounding box center [724, 57] width 10 height 10
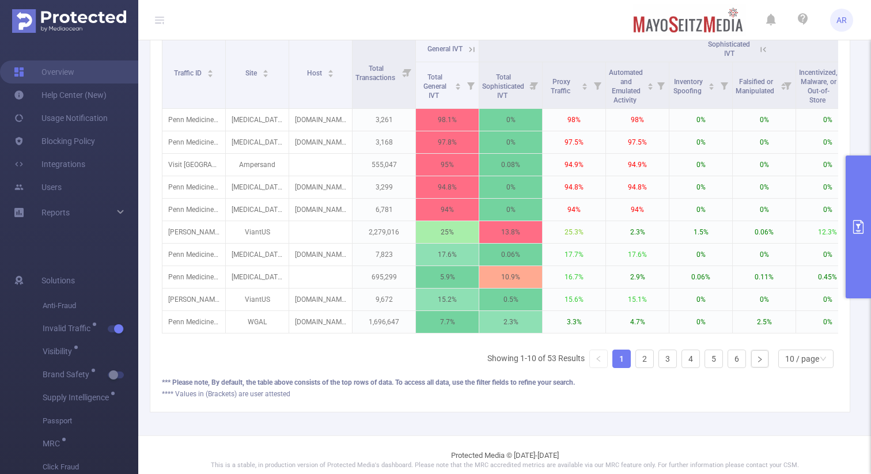
scroll to position [340, 0]
click at [851, 218] on button "primary" at bounding box center [858, 227] width 25 height 143
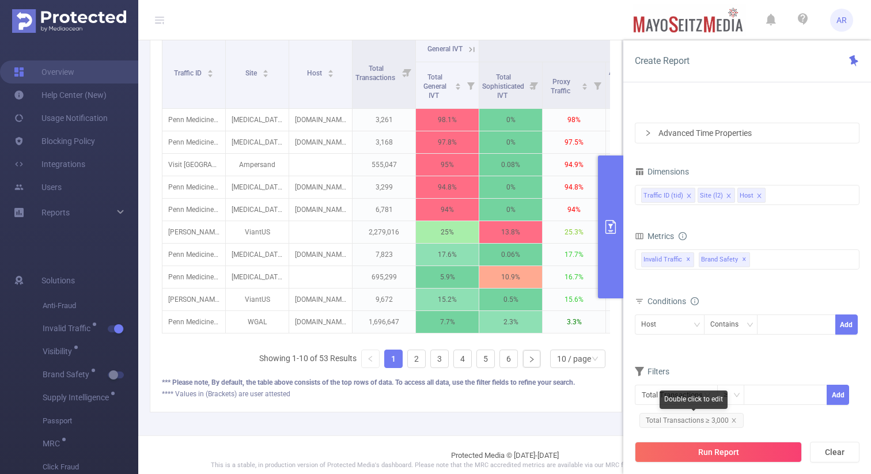
click at [734, 417] on span "Total Transactions ≥ 3,000" at bounding box center [692, 420] width 104 height 15
click at [732, 420] on icon "icon: close" at bounding box center [734, 421] width 6 height 6
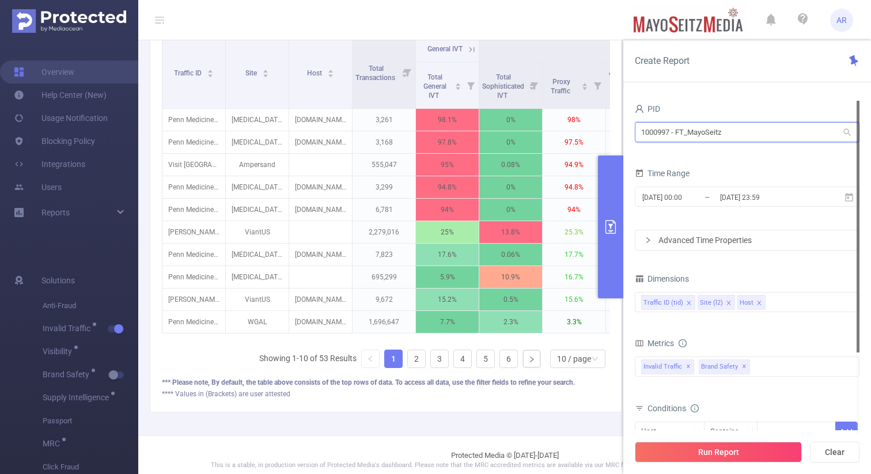
click at [678, 137] on input "1000997 - FT_MayoSeitz" at bounding box center [747, 132] width 225 height 20
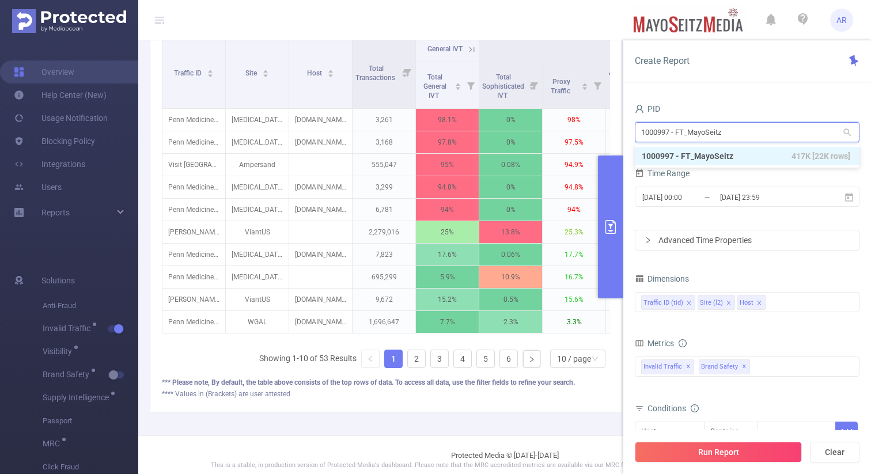
click at [678, 137] on input "1000997 - FT_MayoSeitz" at bounding box center [747, 132] width 225 height 20
type input "deloi"
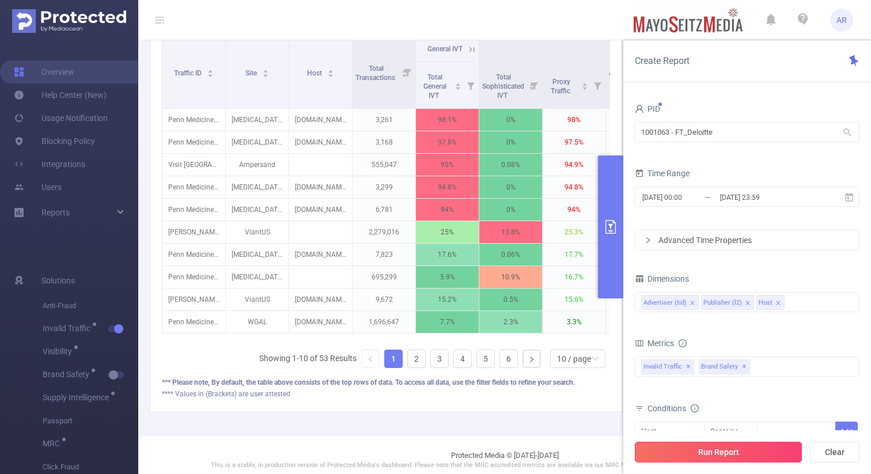
click at [713, 451] on button "Run Report" at bounding box center [718, 452] width 167 height 21
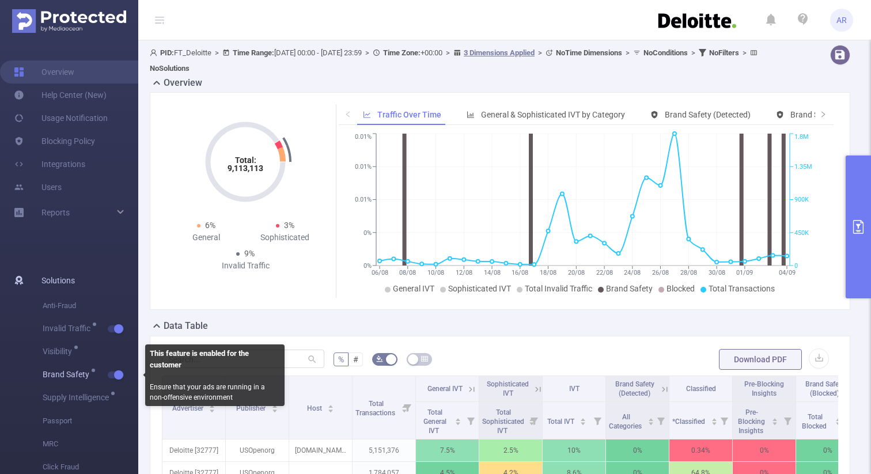
click at [115, 372] on button "button" at bounding box center [116, 375] width 16 height 7
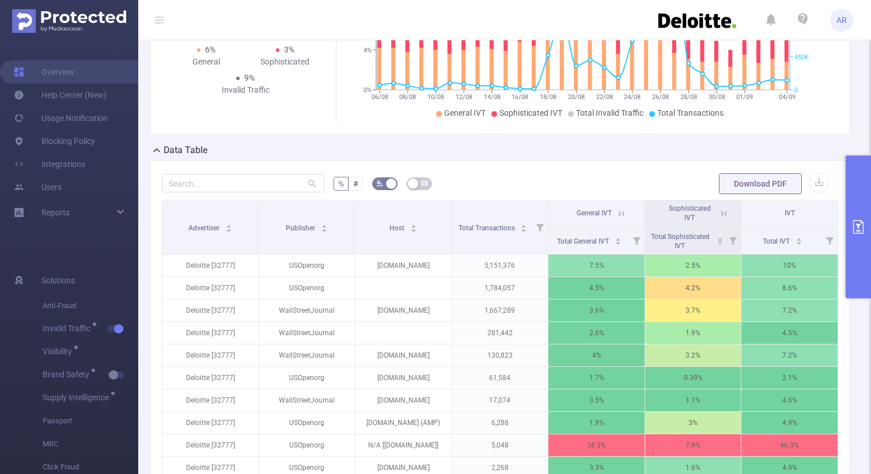
scroll to position [178, 0]
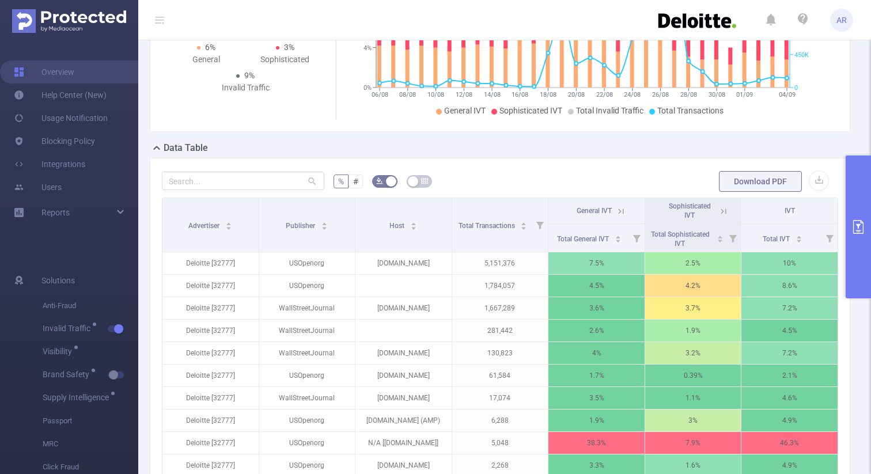
click at [856, 228] on icon "primary" at bounding box center [859, 227] width 14 height 14
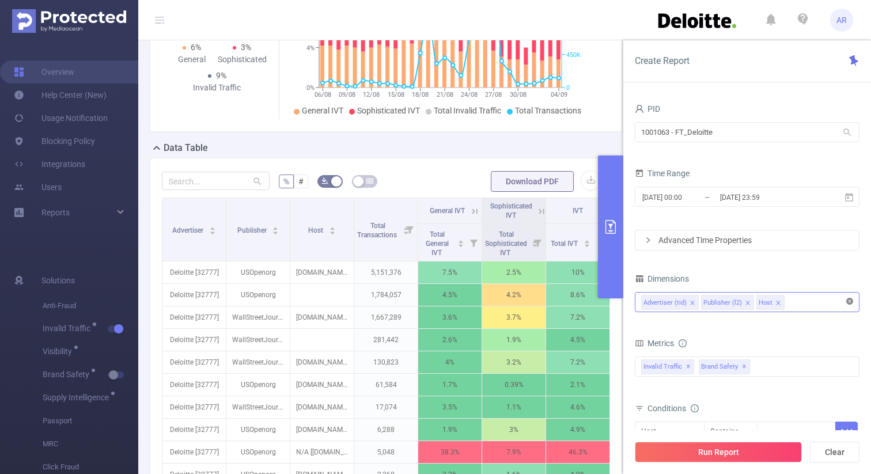
click at [852, 302] on icon "icon: close-circle" at bounding box center [850, 301] width 7 height 7
click at [795, 303] on div at bounding box center [747, 302] width 212 height 19
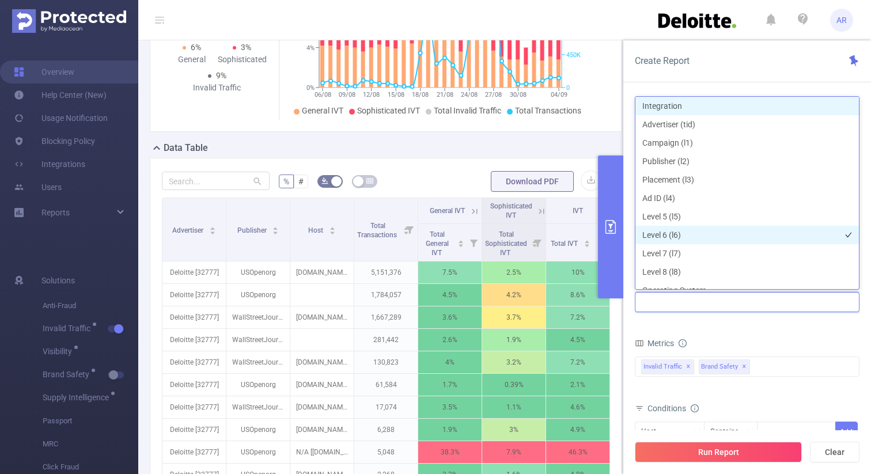
scroll to position [13, 0]
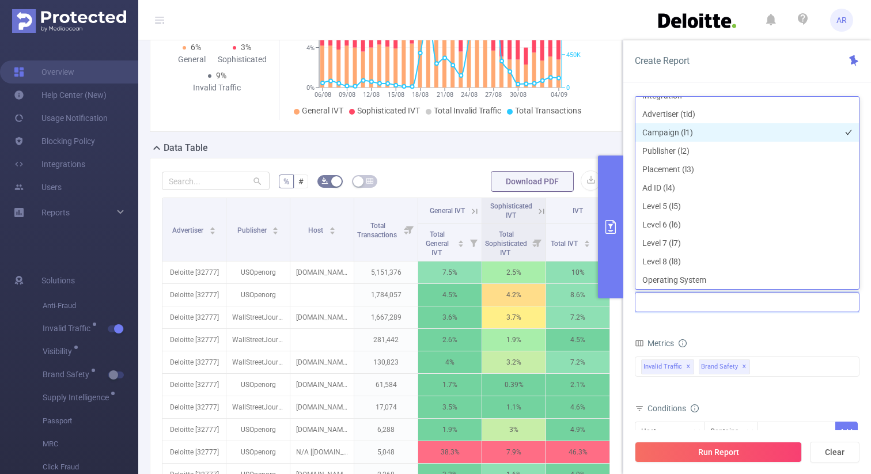
click at [703, 134] on li "Campaign (l1)" at bounding box center [748, 132] width 224 height 18
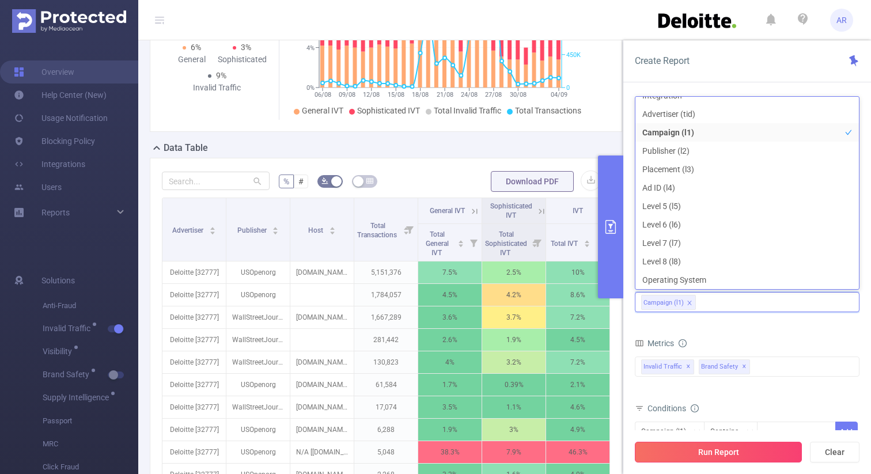
click at [703, 454] on button "Run Report" at bounding box center [718, 452] width 167 height 21
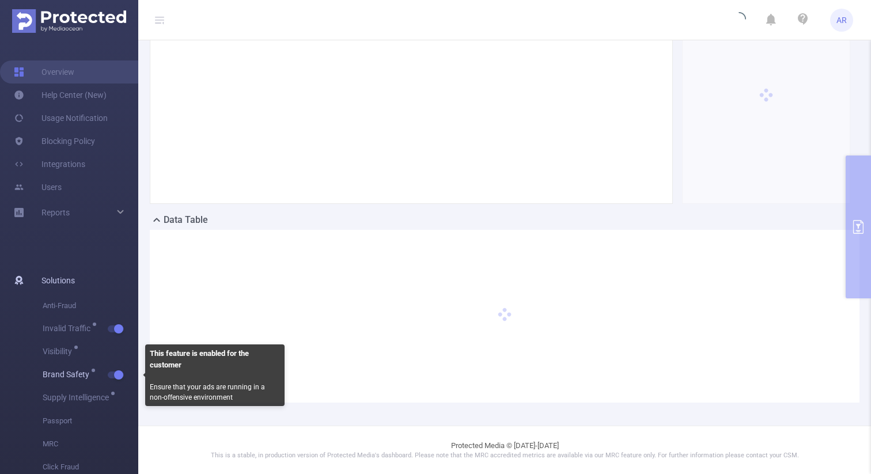
click at [114, 373] on button "button" at bounding box center [116, 375] width 16 height 7
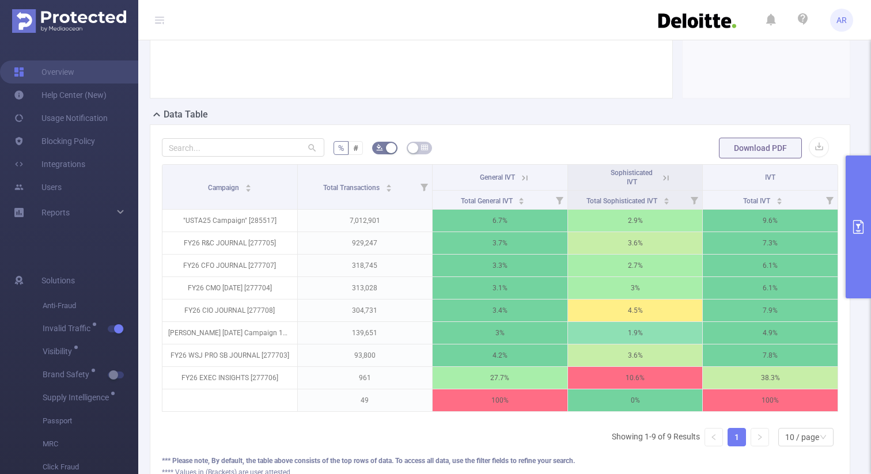
scroll to position [212, 0]
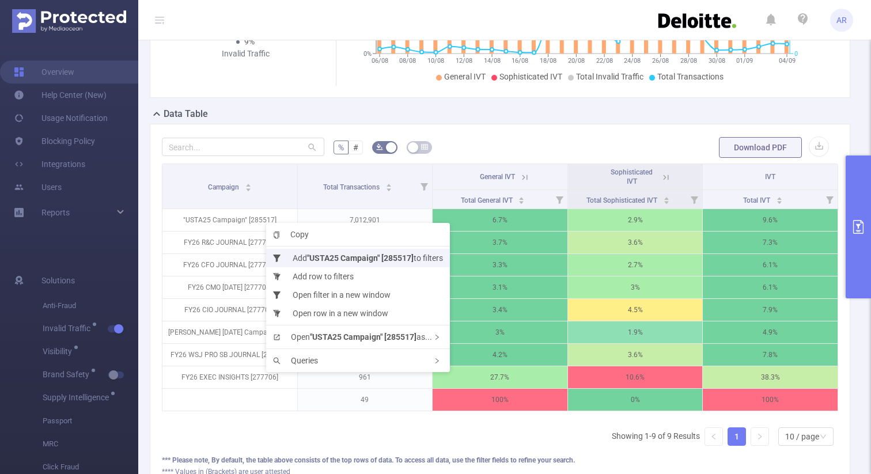
click at [382, 256] on b ""USTA25 Campaign" [285517]" at bounding box center [360, 258] width 107 height 9
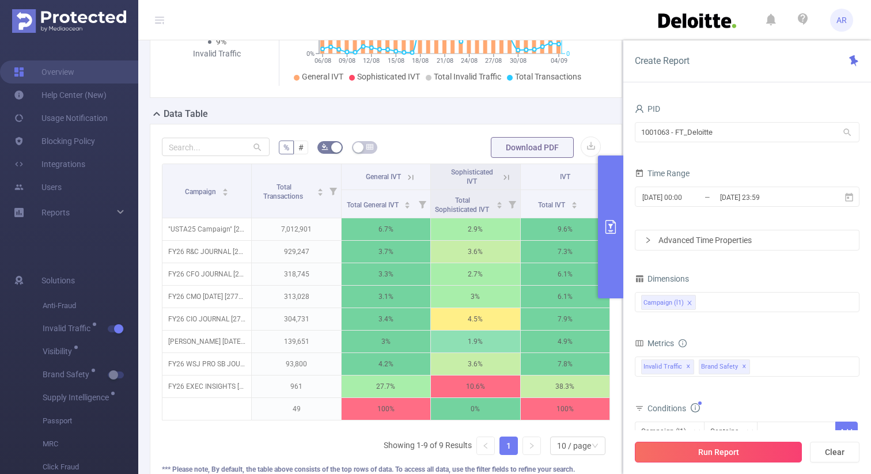
click at [754, 452] on button "Run Report" at bounding box center [718, 452] width 167 height 21
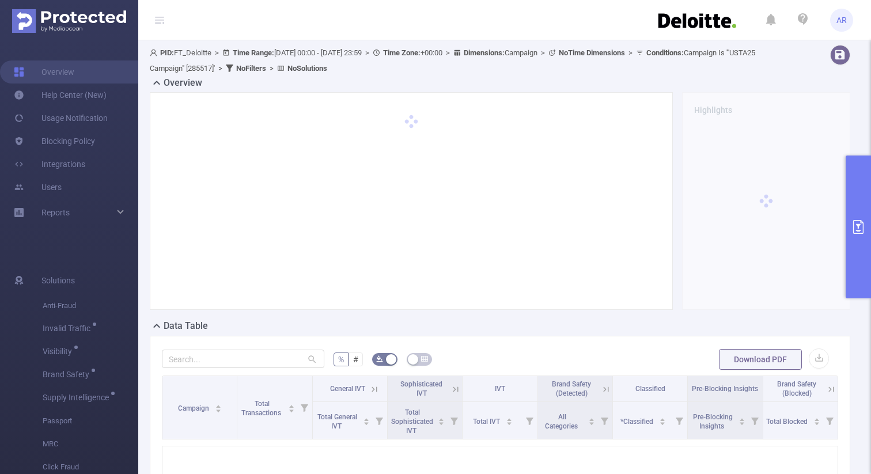
click at [856, 243] on button "primary" at bounding box center [858, 227] width 25 height 143
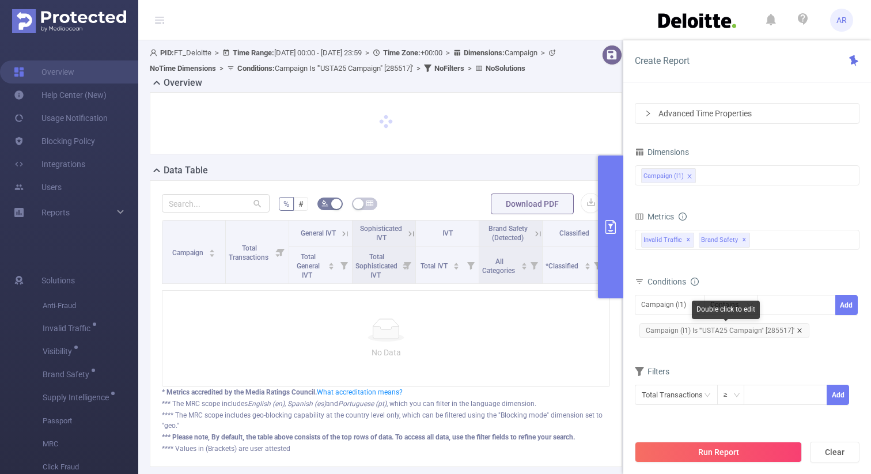
click at [797, 331] on icon "icon: close" at bounding box center [800, 331] width 6 height 6
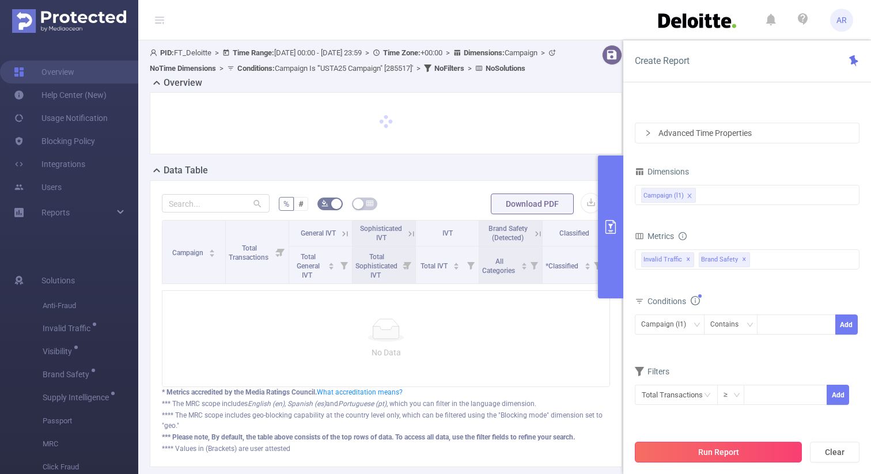
click at [742, 448] on button "Run Report" at bounding box center [718, 452] width 167 height 21
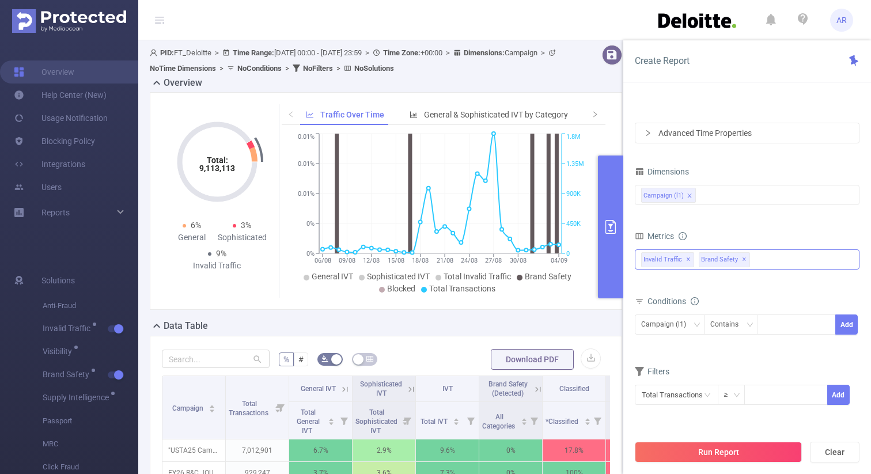
click at [742, 258] on span "✕" at bounding box center [744, 260] width 5 height 14
click at [713, 452] on button "Run Report" at bounding box center [718, 452] width 167 height 21
